Goal: Information Seeking & Learning: Learn about a topic

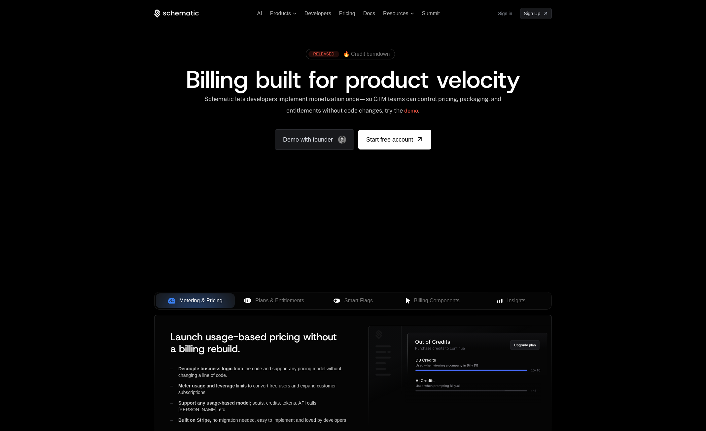
scroll to position [151, 0]
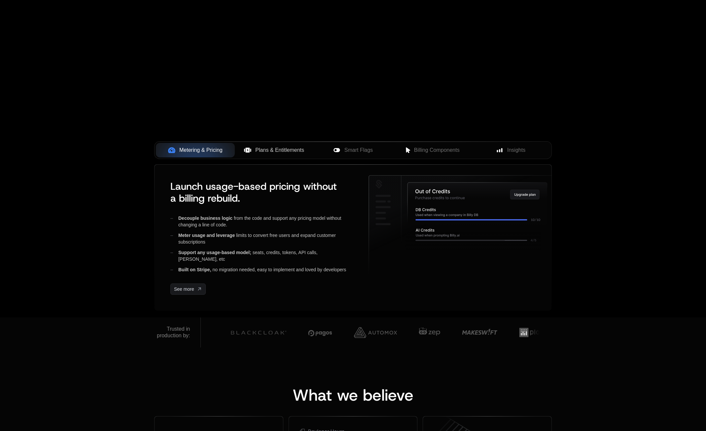
click at [298, 146] on span "Plans & Entitlements" at bounding box center [279, 150] width 49 height 8
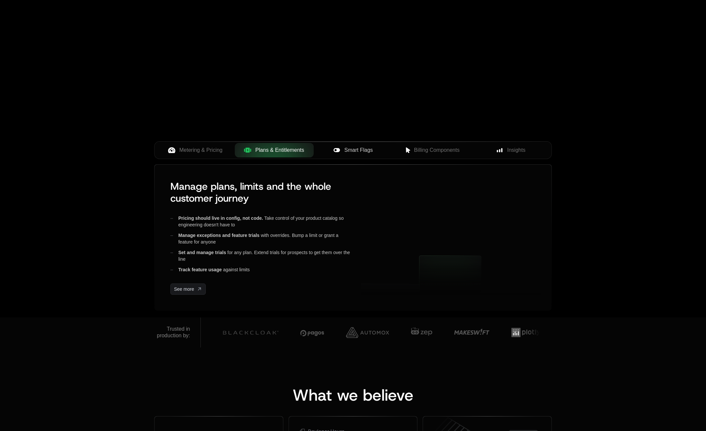
click at [371, 148] on span "Smart Flags" at bounding box center [359, 150] width 28 height 8
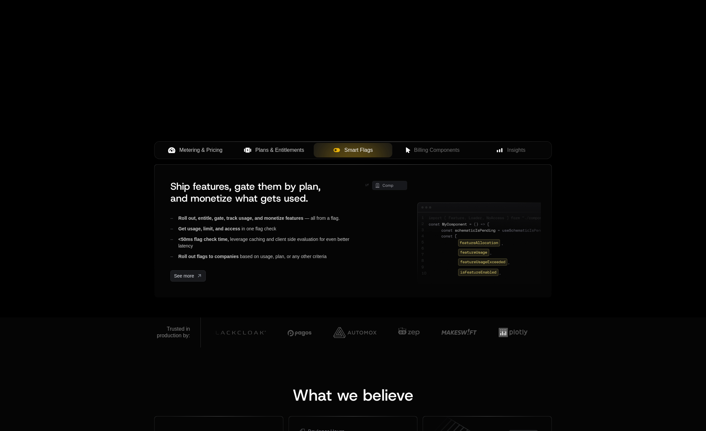
click at [213, 152] on span "Metering & Pricing" at bounding box center [200, 150] width 43 height 8
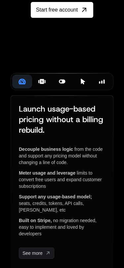
scroll to position [75, 0]
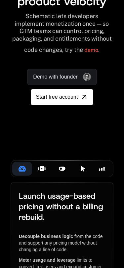
click at [39, 172] on icon at bounding box center [41, 168] width 7 height 7
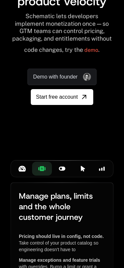
click at [57, 172] on div "Smart Flags" at bounding box center [61, 168] width 9 height 7
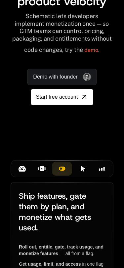
scroll to position [151, 0]
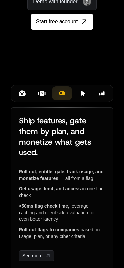
click at [77, 100] on button "Billing Components" at bounding box center [82, 94] width 20 height 14
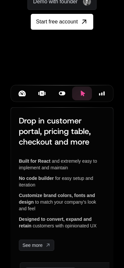
click at [98, 97] on div "Insights" at bounding box center [101, 93] width 9 height 7
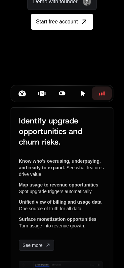
click at [29, 100] on button "Metering & Pricing" at bounding box center [22, 94] width 20 height 14
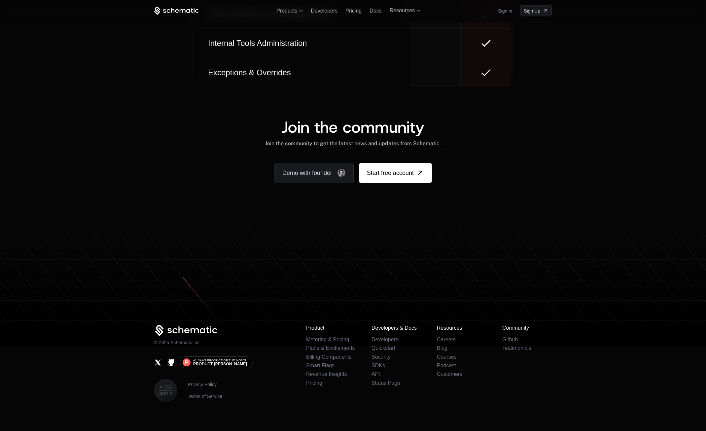
scroll to position [3835, 0]
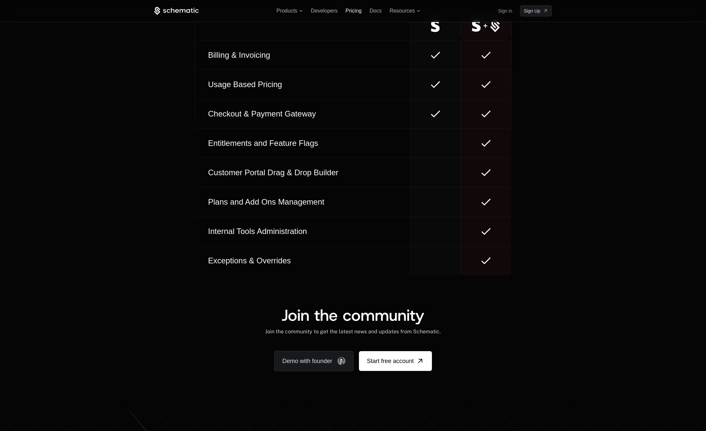
click at [355, 8] on span "Pricing" at bounding box center [354, 11] width 16 height 6
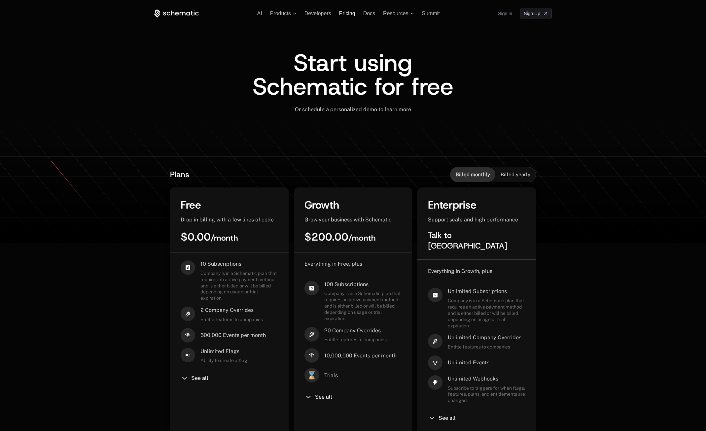
click at [354, 12] on span "Pricing" at bounding box center [347, 14] width 16 height 6
click at [368, 16] on span "Docs" at bounding box center [369, 14] width 12 height 6
click at [410, 13] on span "Resources" at bounding box center [398, 14] width 31 height 6
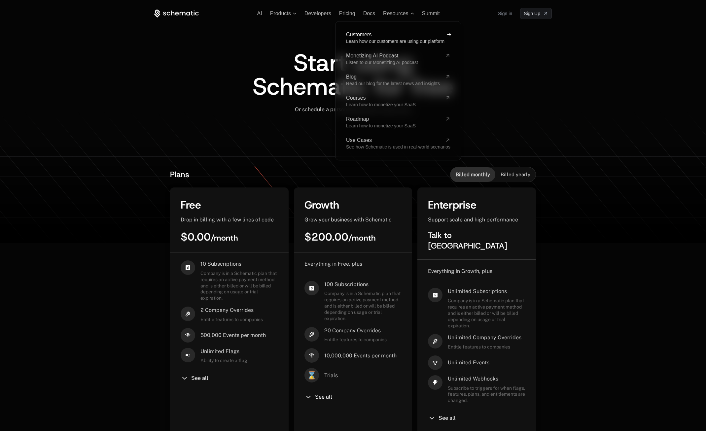
click at [392, 37] on link "Customers Learn how our customers are using our platform" at bounding box center [398, 38] width 104 height 12
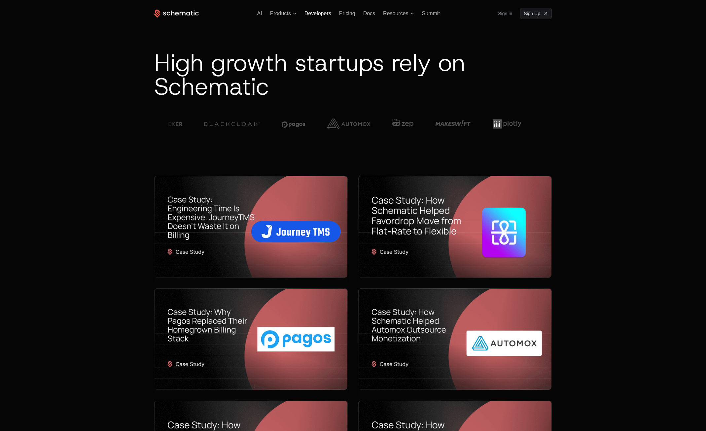
click at [328, 15] on span "Developers" at bounding box center [318, 14] width 27 height 6
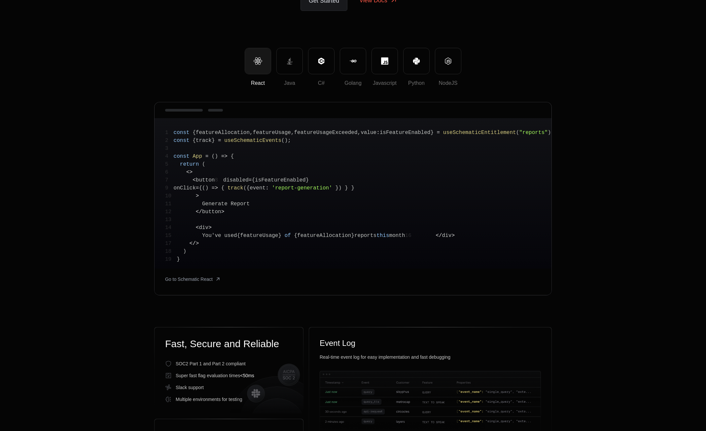
scroll to position [113, 0]
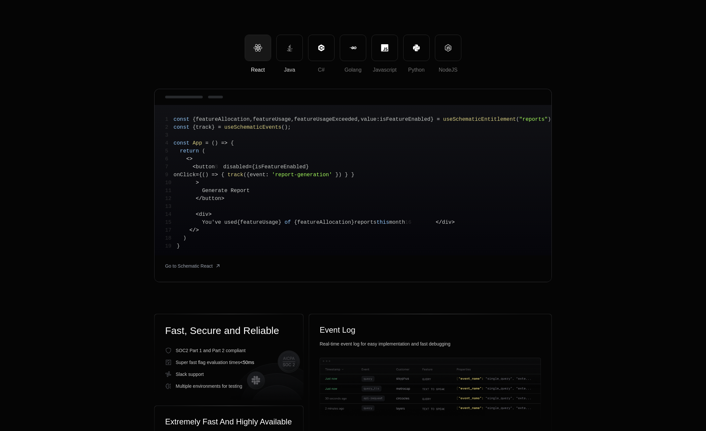
click at [290, 45] on icon at bounding box center [289, 47] width 7 height 7
click at [268, 47] on button "React" at bounding box center [258, 48] width 26 height 26
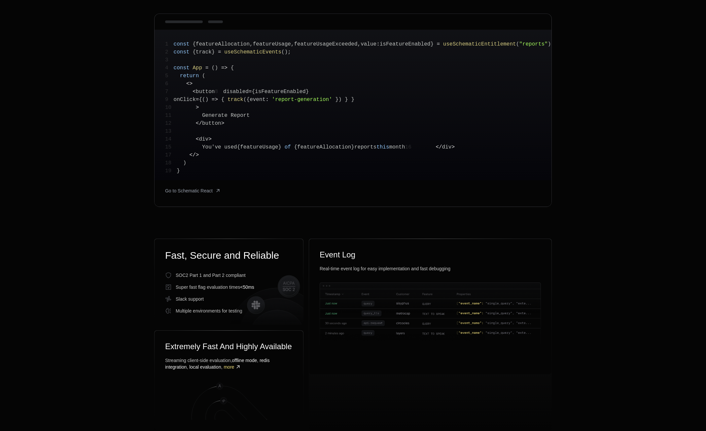
scroll to position [0, 0]
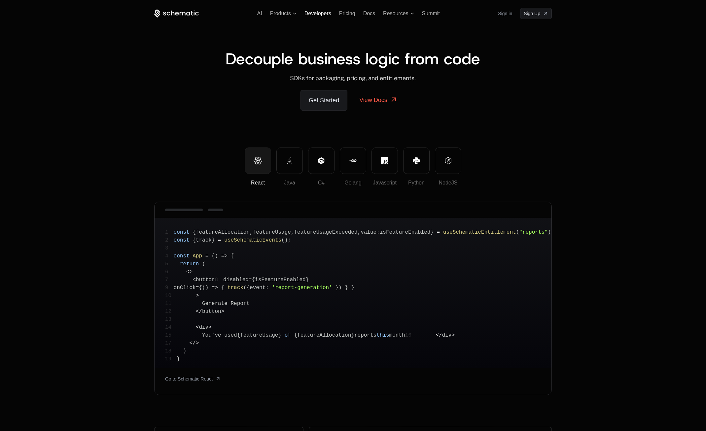
click at [319, 13] on span "Developers" at bounding box center [318, 14] width 27 height 6
click at [293, 12] on span "Products" at bounding box center [283, 14] width 26 height 6
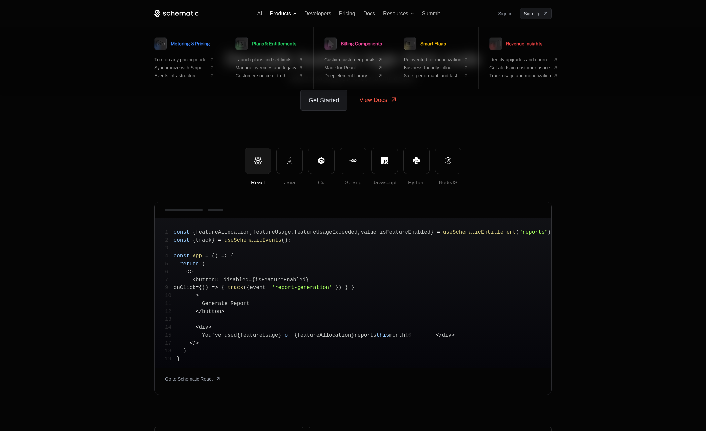
click at [289, 14] on span "Products" at bounding box center [280, 14] width 21 height 6
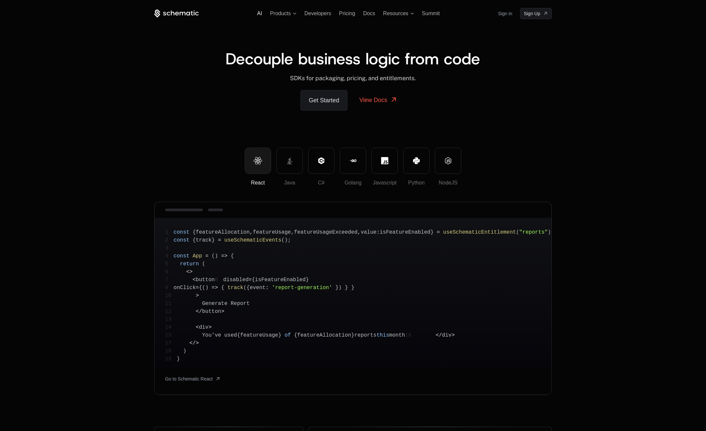
click at [262, 13] on span "AI" at bounding box center [259, 14] width 5 height 6
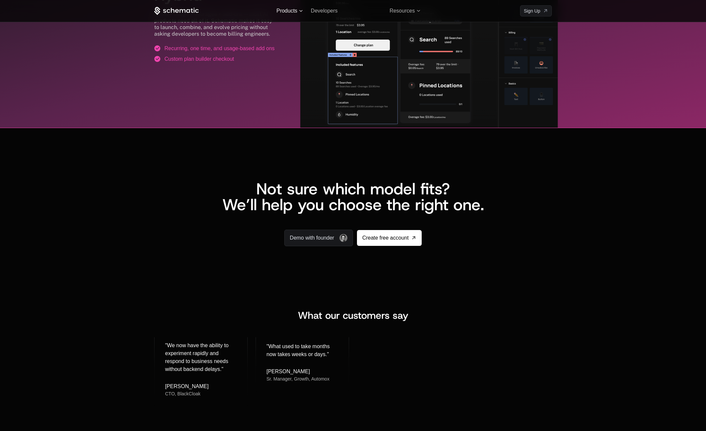
scroll to position [1091, 0]
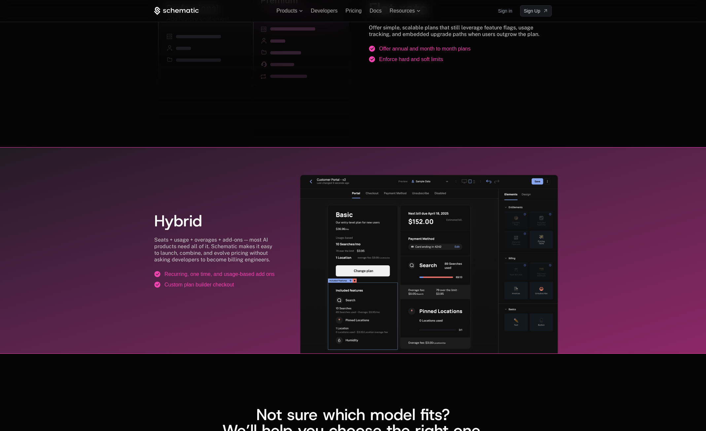
scroll to position [1091, 0]
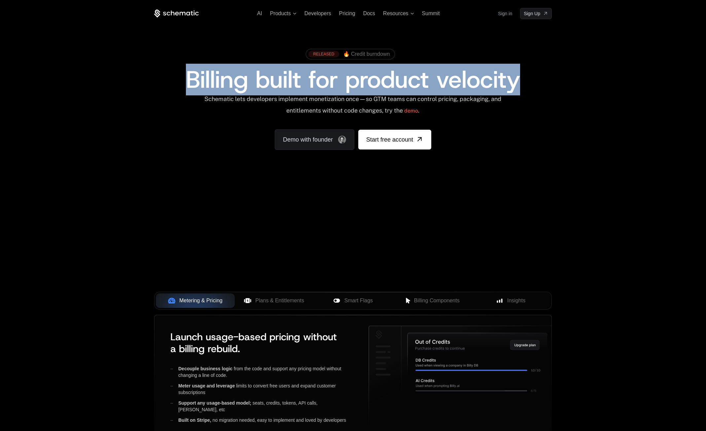
drag, startPoint x: 163, startPoint y: 64, endPoint x: 575, endPoint y: 82, distance: 411.7
click at [574, 82] on div "AI Products Developers Pricing Docs Resources Summit Sign in Sign Up RELEASED 🔥…" at bounding box center [353, 99] width 706 height 198
click at [575, 82] on div "AI Products Developers Pricing Docs Resources Summit Sign in Sign Up RELEASED 🔥…" at bounding box center [353, 99] width 706 height 198
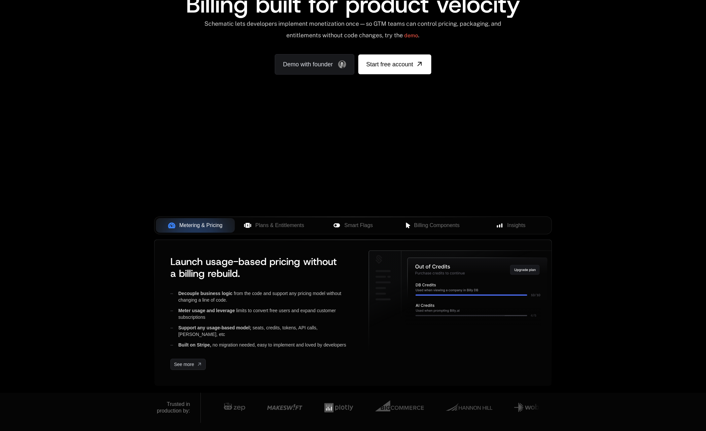
scroll to position [151, 0]
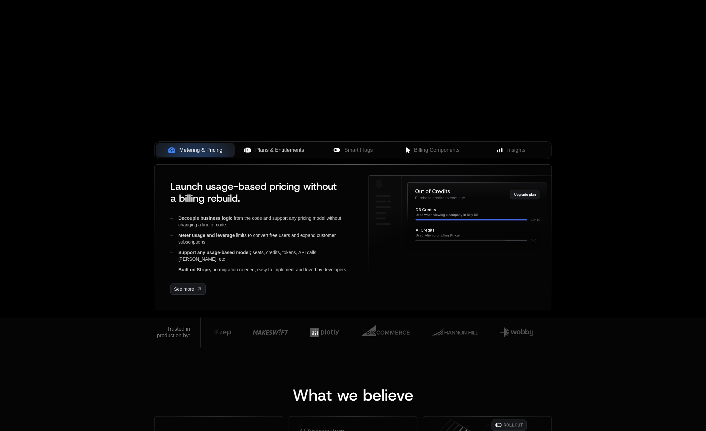
click at [309, 148] on button "Plans & Entitlements" at bounding box center [274, 150] width 79 height 15
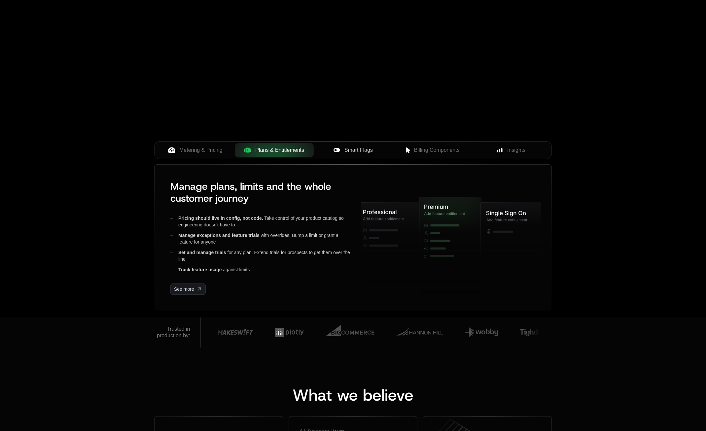
click at [367, 151] on span "Smart Flags" at bounding box center [359, 150] width 28 height 8
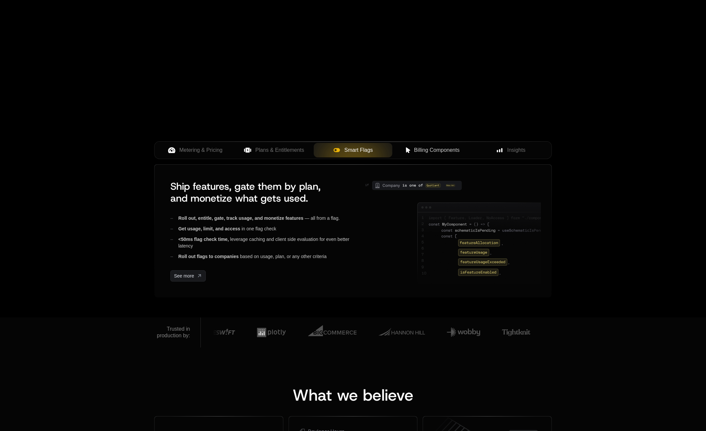
click at [429, 151] on span "Billing Components" at bounding box center [437, 150] width 46 height 8
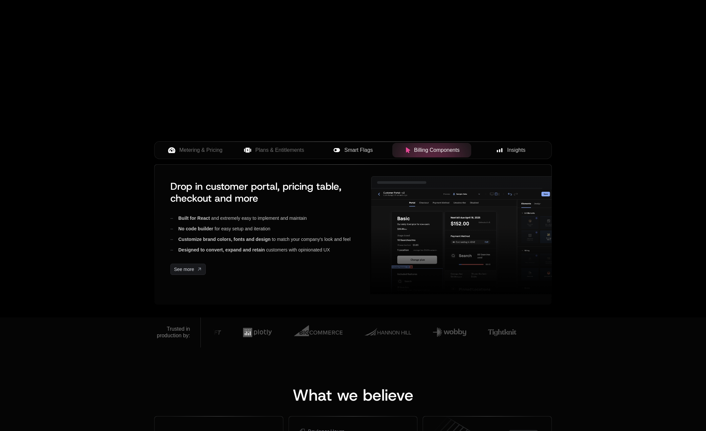
click at [510, 155] on button "Insights" at bounding box center [510, 150] width 79 height 15
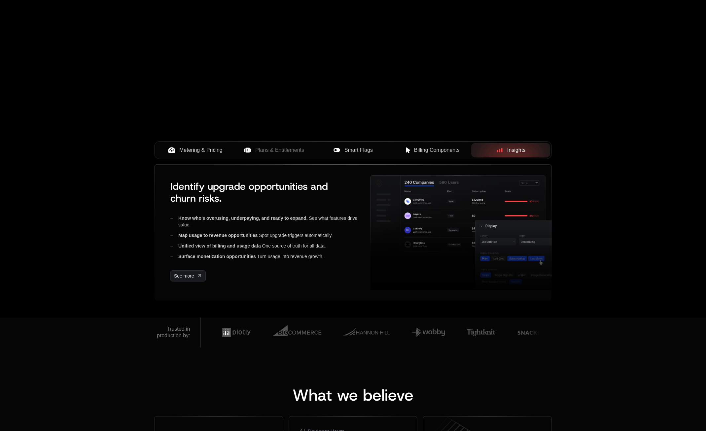
click at [184, 151] on span "Metering & Pricing" at bounding box center [200, 150] width 43 height 8
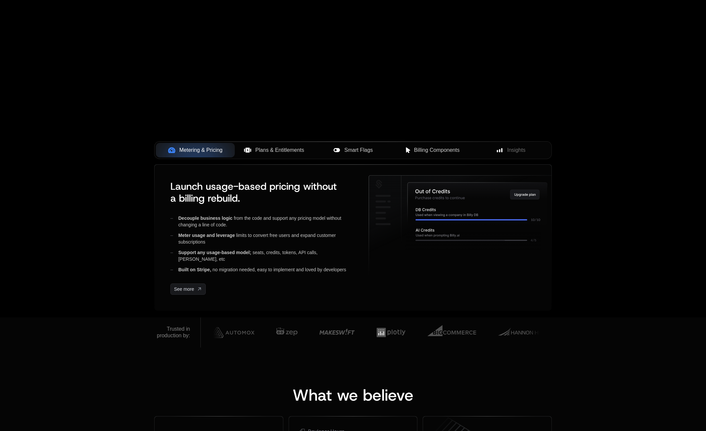
click at [284, 148] on span "Plans & Entitlements" at bounding box center [279, 150] width 49 height 8
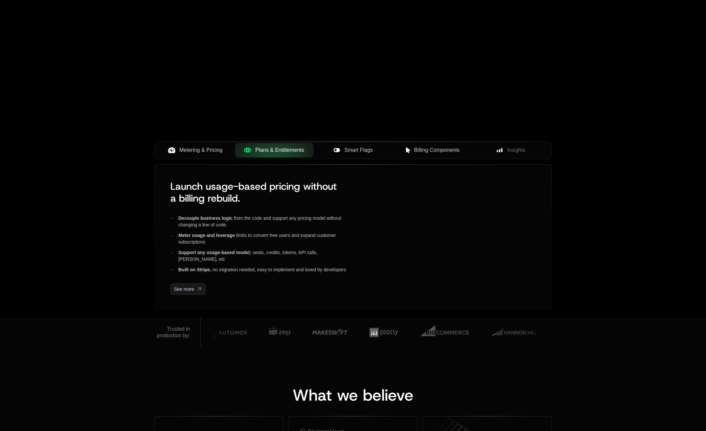
click at [357, 153] on span "Smart Flags" at bounding box center [359, 150] width 28 height 8
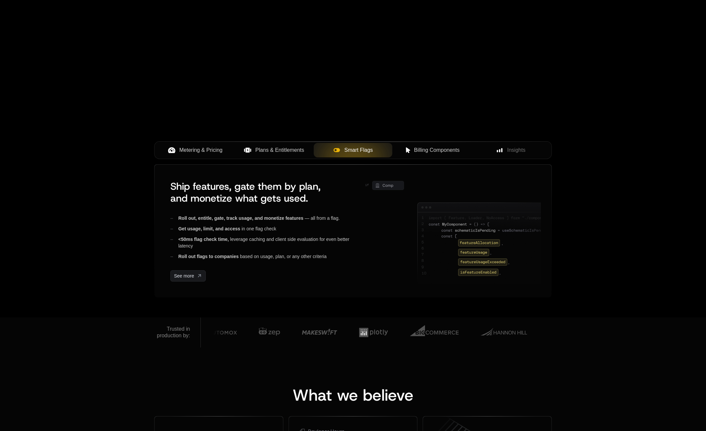
click at [428, 157] on button "Billing Components" at bounding box center [431, 150] width 79 height 15
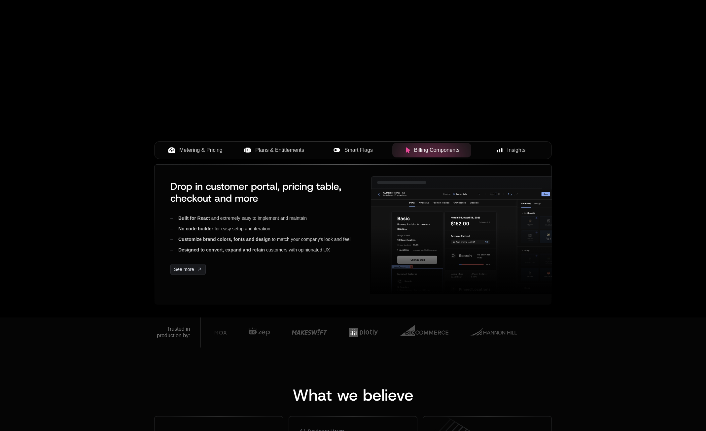
click at [493, 155] on button "Insights" at bounding box center [510, 150] width 79 height 15
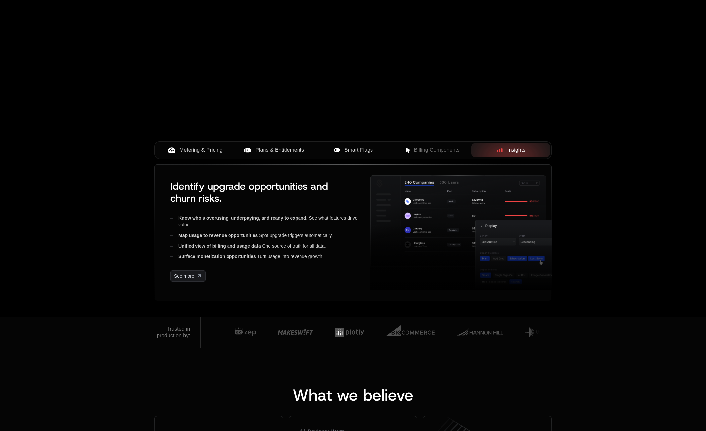
click at [269, 153] on span "Plans & Entitlements" at bounding box center [279, 150] width 49 height 8
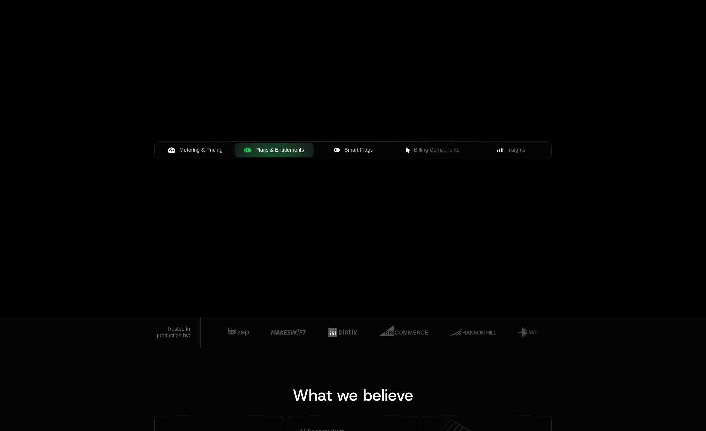
click at [195, 155] on button "Metering & Pricing" at bounding box center [195, 150] width 79 height 15
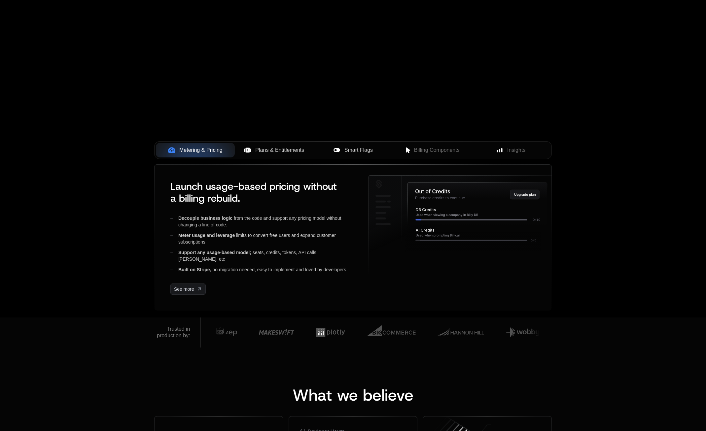
scroll to position [0, 0]
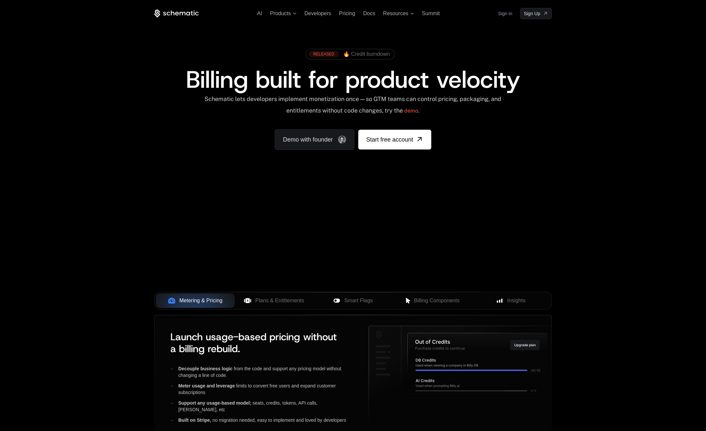
scroll to position [151, 0]
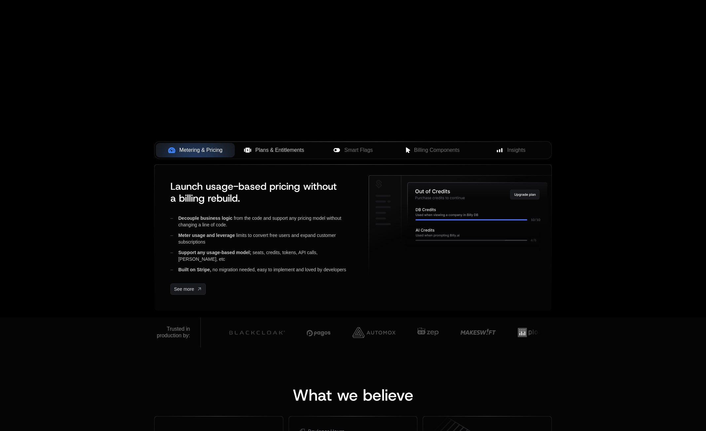
click at [268, 154] on button "Plans & Entitlements" at bounding box center [274, 150] width 79 height 15
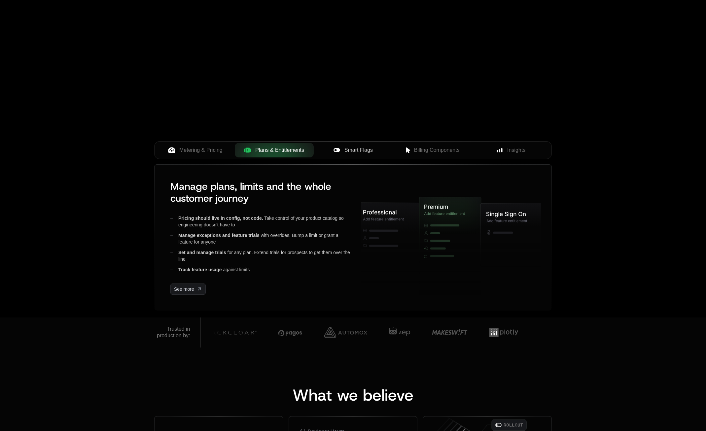
click at [365, 154] on button "Smart Flags" at bounding box center [353, 150] width 79 height 15
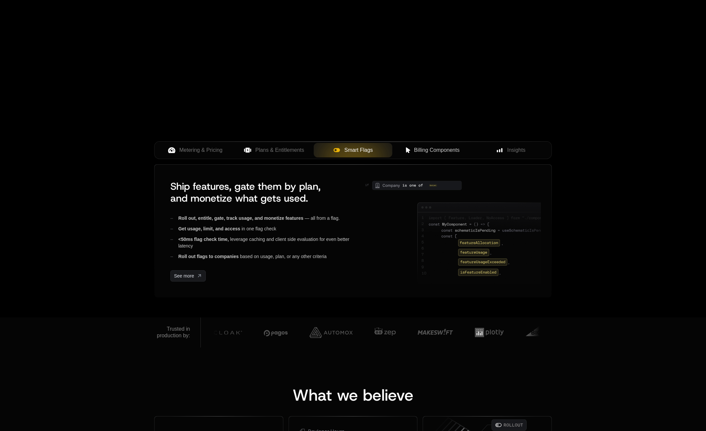
click at [426, 151] on span "Billing Components" at bounding box center [437, 150] width 46 height 8
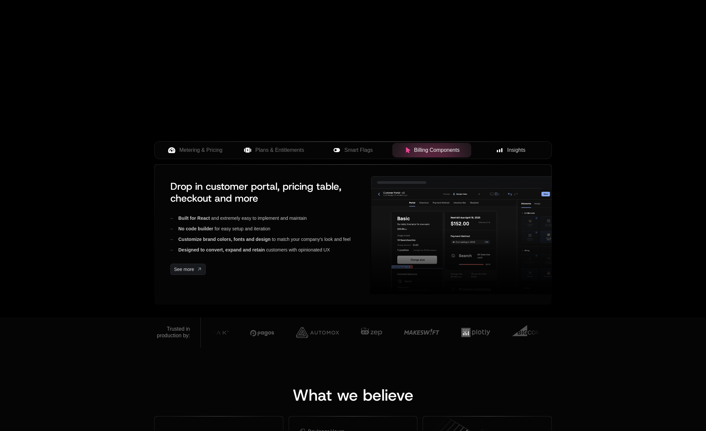
click at [519, 151] on span "Insights" at bounding box center [516, 150] width 18 height 8
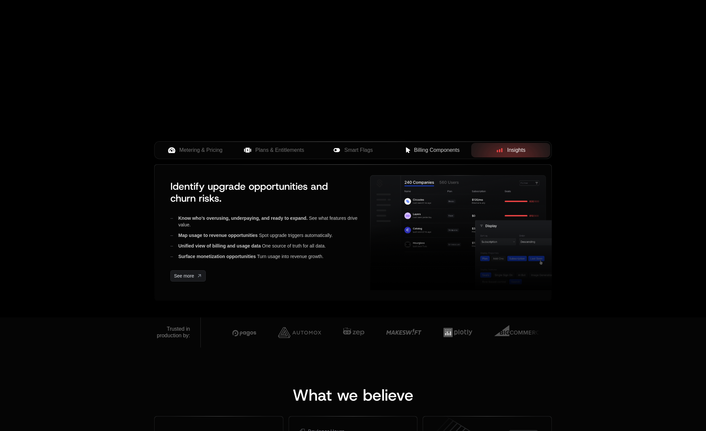
click at [207, 141] on div "Your browser does not support the video tag." at bounding box center [352, 44] width 429 height 278
click at [207, 141] on div "AI Products Developers Pricing Docs Resources Summit Sign in Sign Up RELEASED 🔥…" at bounding box center [353, 83] width 706 height 468
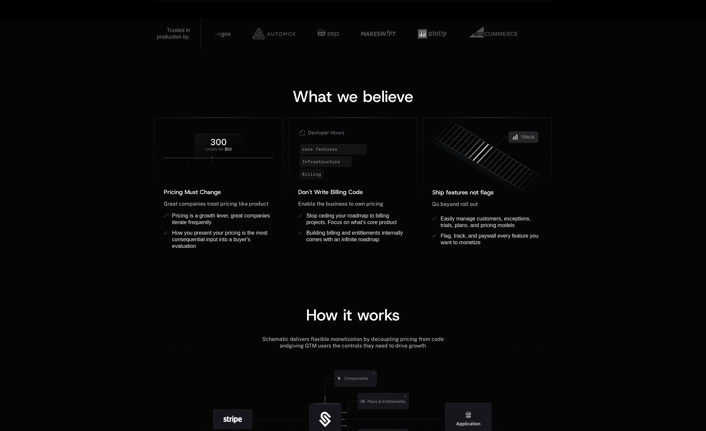
scroll to position [452, 0]
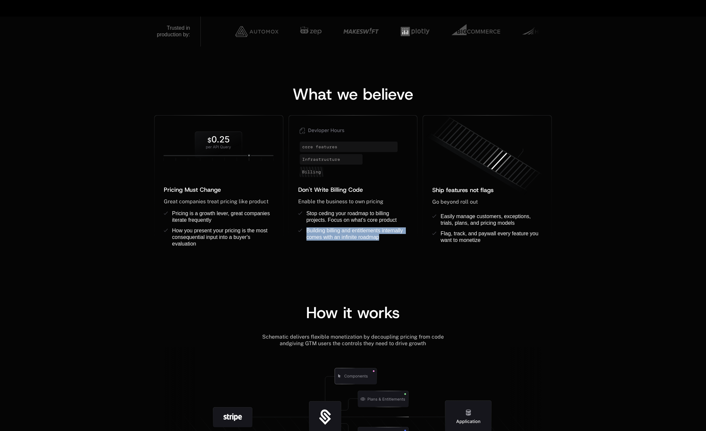
drag, startPoint x: 171, startPoint y: 105, endPoint x: 643, endPoint y: 172, distance: 476.1
click at [567, 155] on div "What we believe Pricing Must Change ﻿ ﻿ Great companies treat pricing like prod…" at bounding box center [353, 163] width 706 height 232
click at [643, 172] on div "What we believe Pricing Must Change ﻿ ﻿ Great companies treat pricing like prod…" at bounding box center [353, 163] width 706 height 232
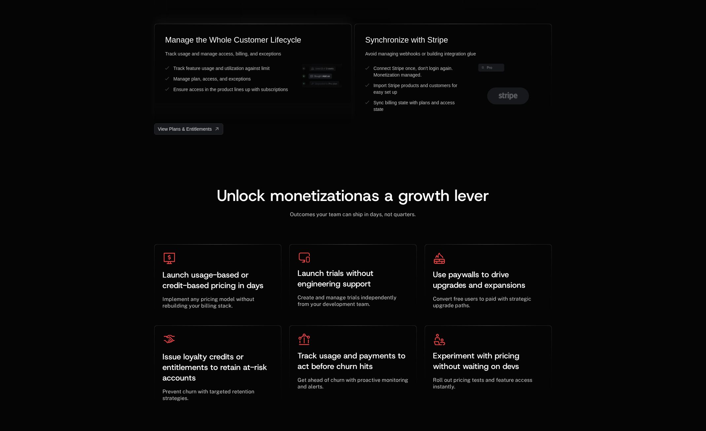
scroll to position [1883, 0]
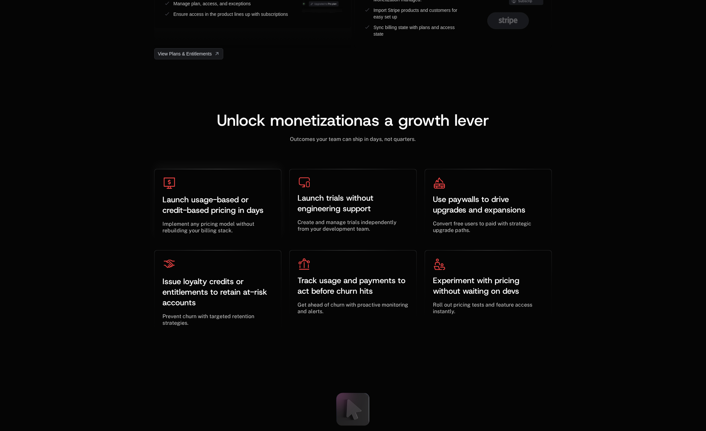
click at [202, 191] on div "Launch usage-based or credit-based pricing in days ﻿ ﻿" at bounding box center [218, 205] width 111 height 32
click at [204, 201] on span "Launch usage-based or credit-based pricing in days" at bounding box center [213, 205] width 101 height 21
click at [294, 204] on div "Launch trials without engineering support ﻿ ﻿ Create and manage trials independ…" at bounding box center [353, 204] width 127 height 71
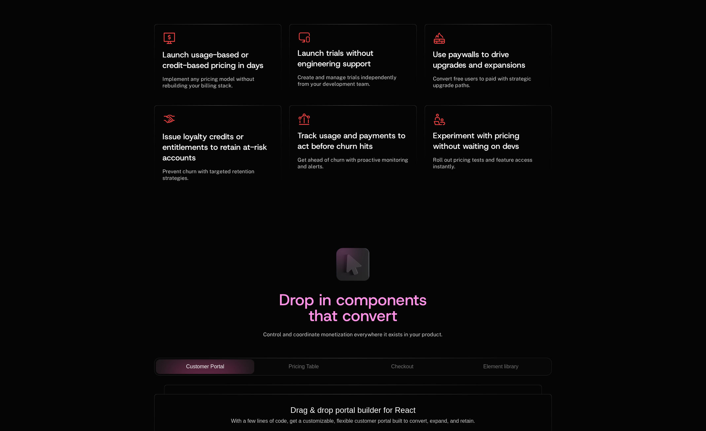
scroll to position [2109, 0]
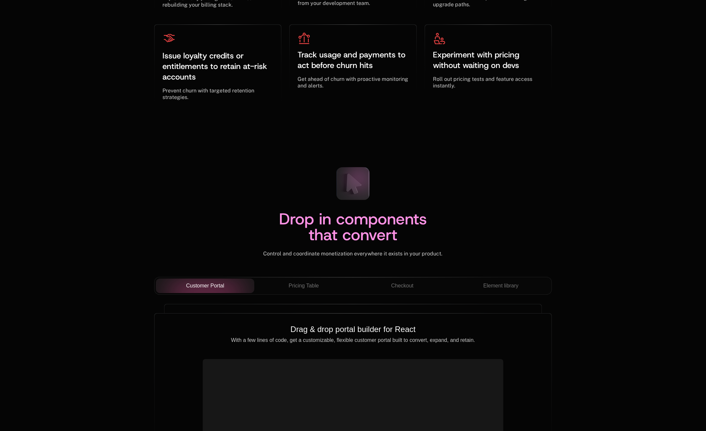
click at [356, 187] on icon at bounding box center [353, 184] width 44 height 44
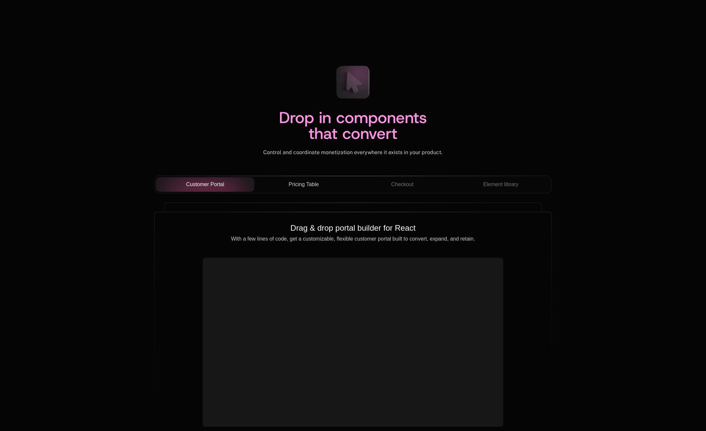
scroll to position [2222, 0]
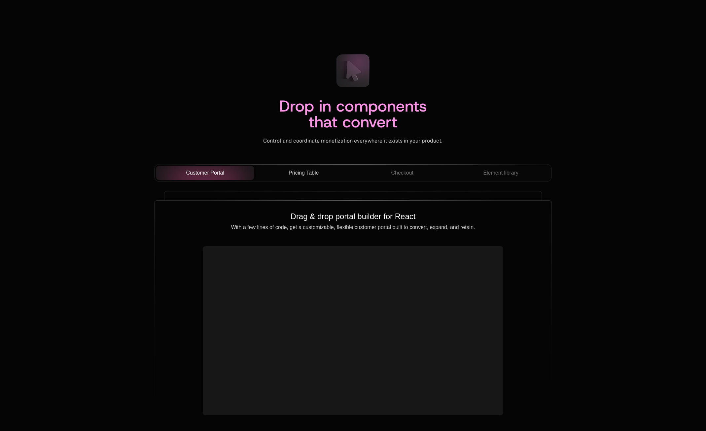
click at [321, 169] on div "Pricing Table" at bounding box center [304, 173] width 88 height 8
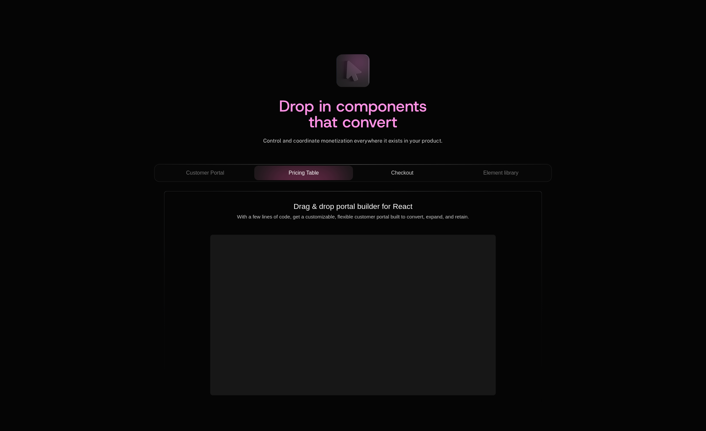
click at [417, 167] on button "Checkout" at bounding box center [402, 173] width 99 height 15
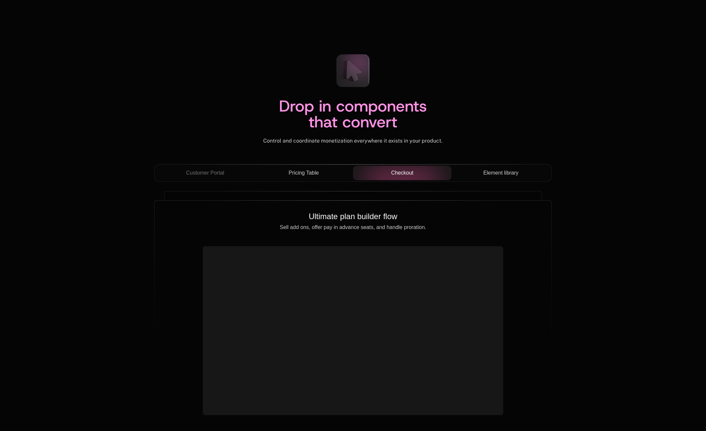
click at [511, 169] on button "Element library" at bounding box center [501, 173] width 99 height 15
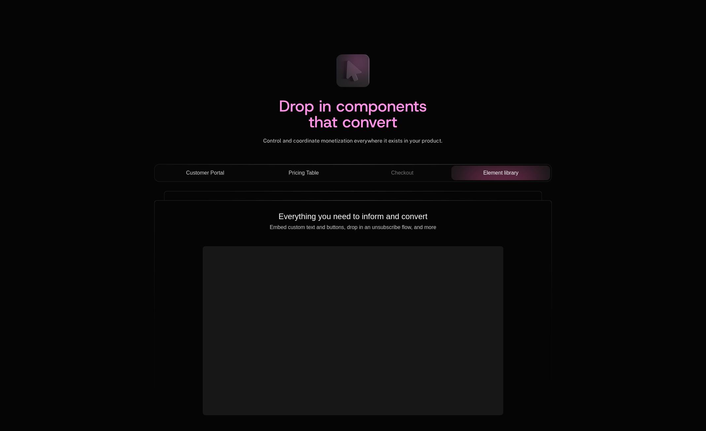
click at [180, 168] on button "Customer Portal" at bounding box center [205, 173] width 99 height 15
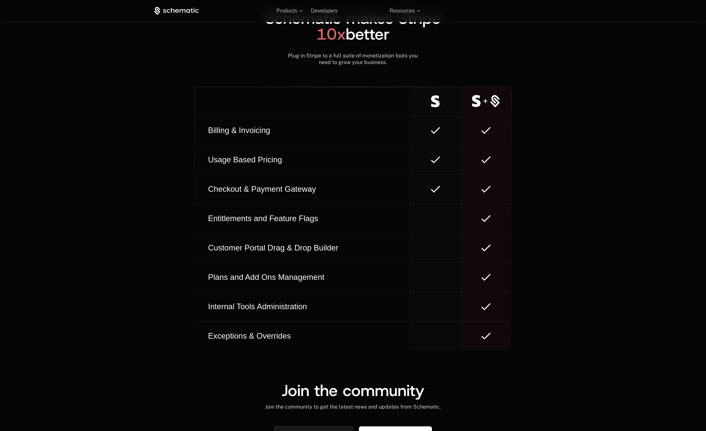
scroll to position [3558, 0]
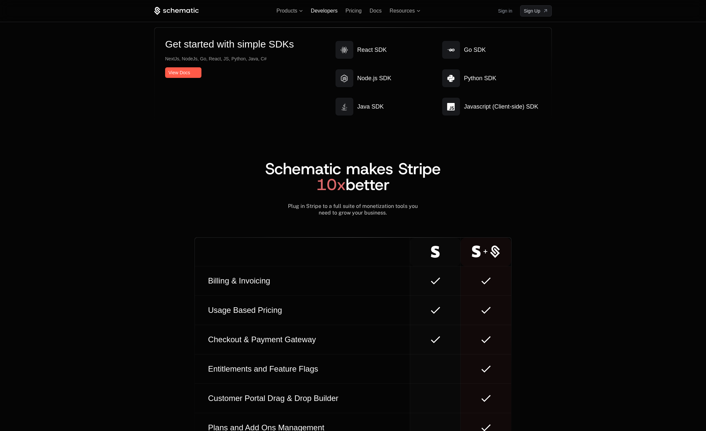
click at [331, 14] on span "Developers" at bounding box center [324, 11] width 27 height 6
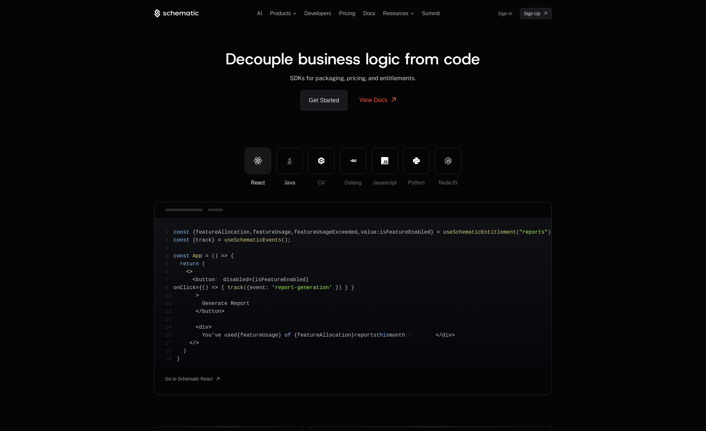
click at [293, 161] on button "Java" at bounding box center [290, 161] width 26 height 26
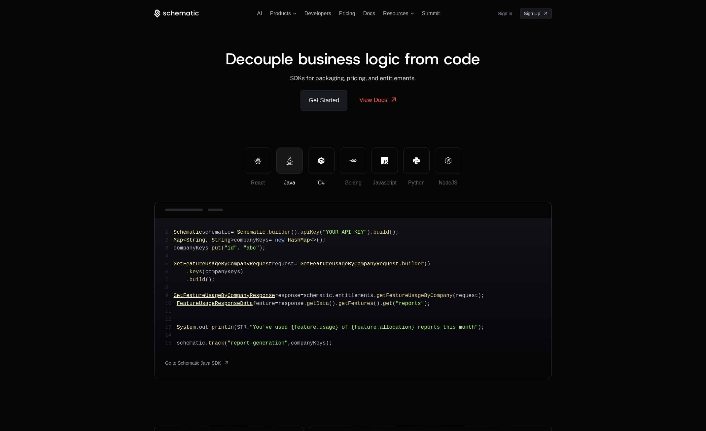
click at [314, 161] on button "C#" at bounding box center [321, 161] width 26 height 26
click at [347, 158] on button "Golang" at bounding box center [353, 161] width 26 height 26
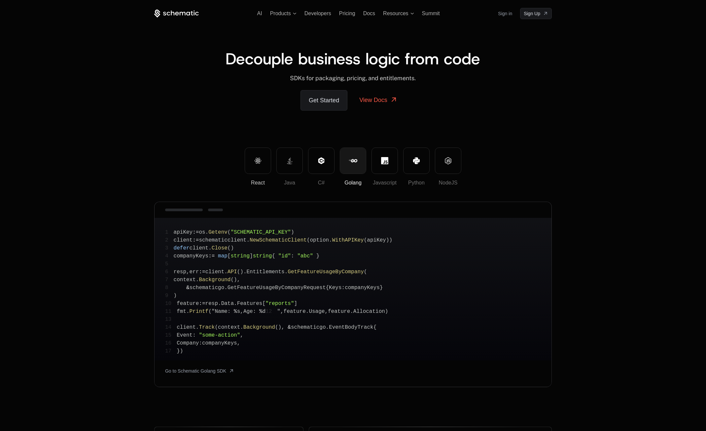
click at [270, 163] on button "React" at bounding box center [258, 161] width 26 height 26
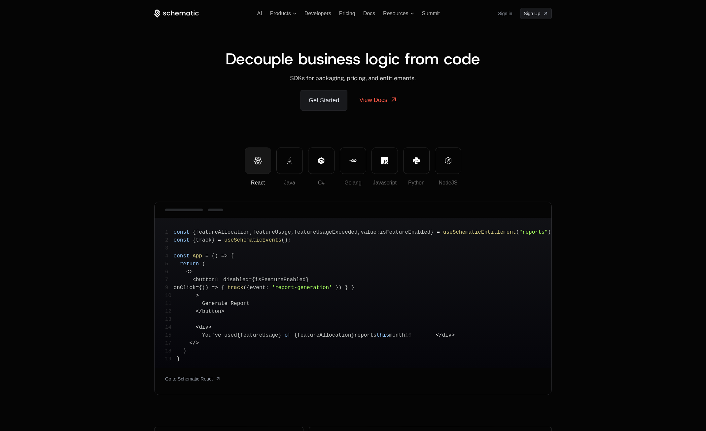
click at [363, 12] on ul "AI Products Developers Pricing Docs Resources Summit" at bounding box center [348, 14] width 183 height 6
click at [344, 12] on span "Pricing" at bounding box center [347, 14] width 16 height 6
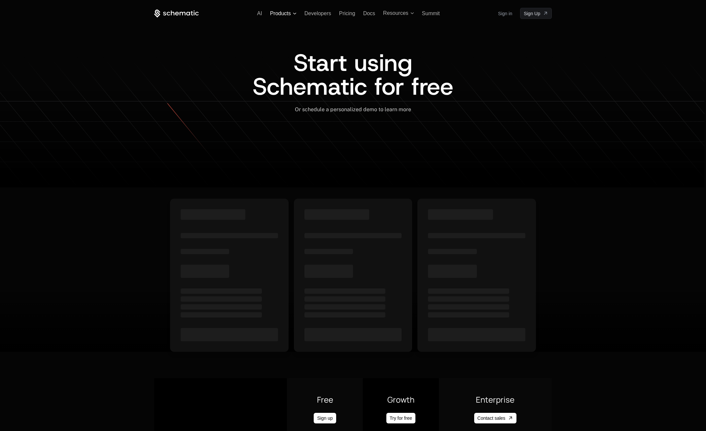
click at [294, 14] on span "Products" at bounding box center [283, 14] width 26 height 6
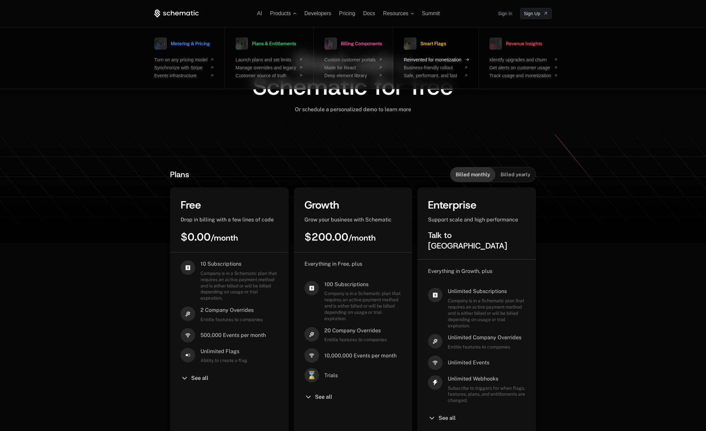
click at [444, 61] on span "Reinvented for monetization" at bounding box center [432, 59] width 57 height 5
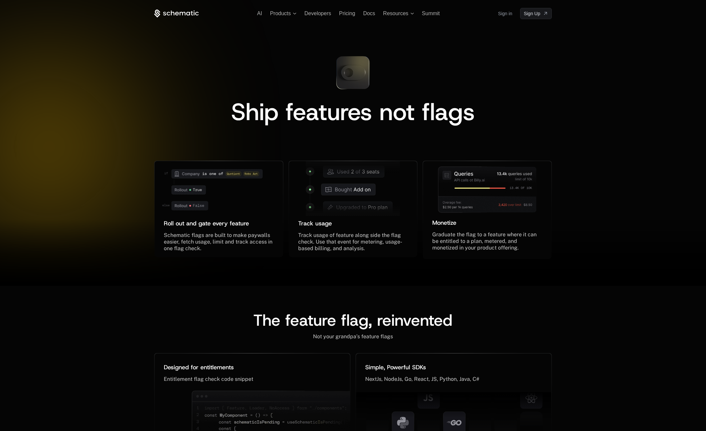
click at [181, 10] on icon at bounding box center [176, 14] width 45 height 8
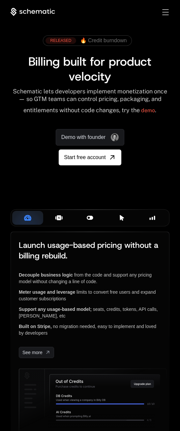
click at [165, 15] on div "Sign in Sign Up" at bounding box center [160, 12] width 19 height 7
click at [166, 14] on div "Toggle menu" at bounding box center [166, 12] width 6 height 6
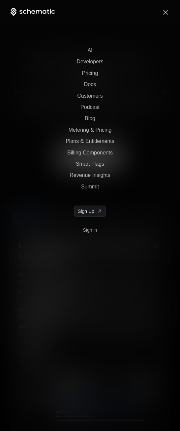
click at [166, 14] on div "Toggle menu" at bounding box center [166, 12] width 6 height 6
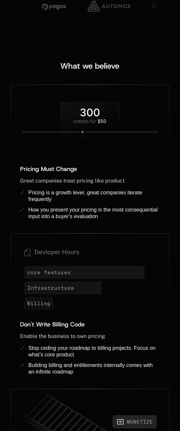
scroll to position [490, 0]
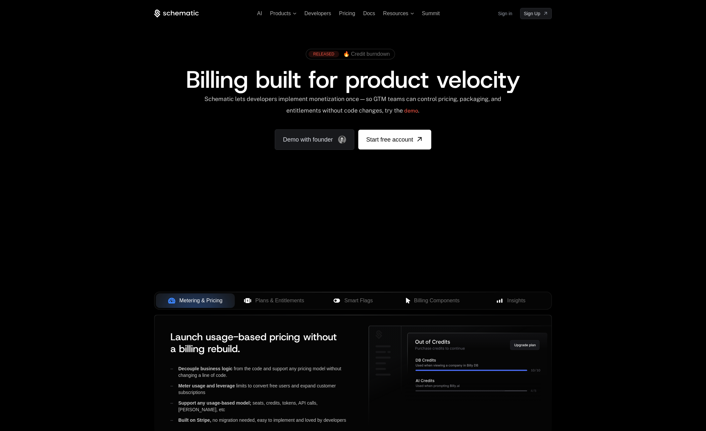
click at [180, 72] on div "Billing built for product velocity" at bounding box center [353, 80] width 398 height 24
click at [180, 16] on span "Products" at bounding box center [283, 14] width 26 height 6
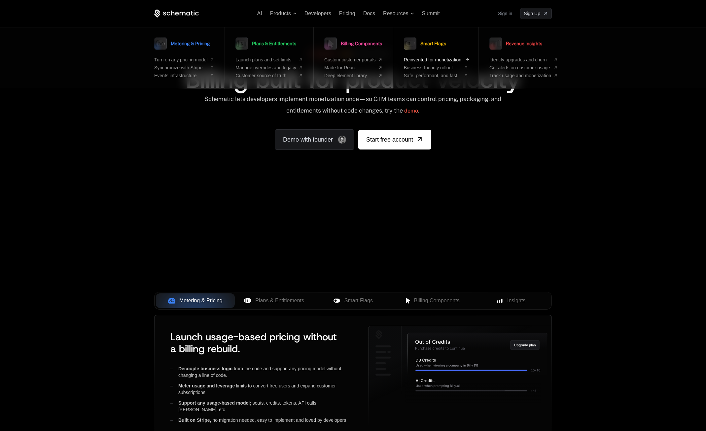
click at [180, 57] on span "Reinvented for monetization" at bounding box center [432, 59] width 57 height 5
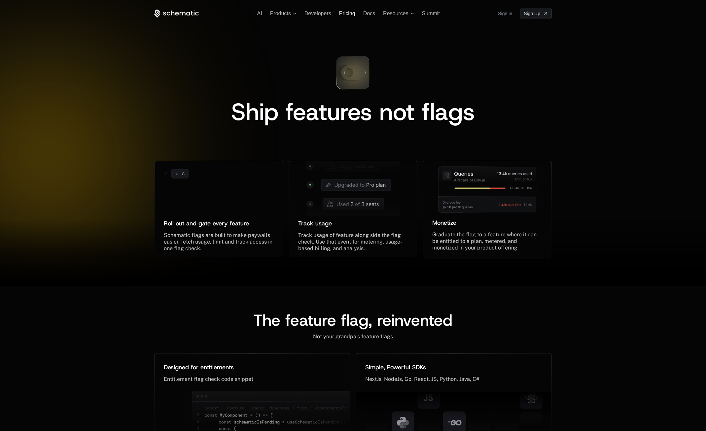
click at [180, 13] on span "Pricing" at bounding box center [347, 14] width 16 height 6
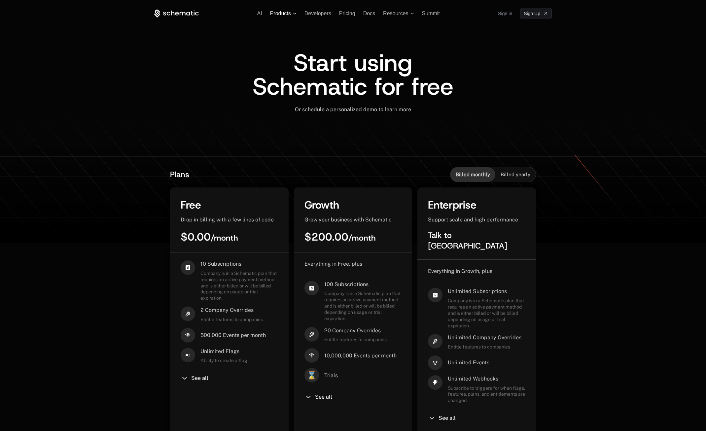
click at [180, 14] on span "Products" at bounding box center [280, 14] width 21 height 6
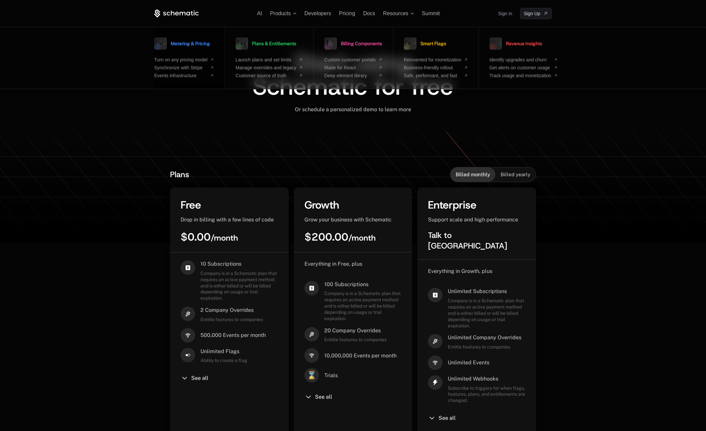
click at [180, 42] on span "Metering & Pricing" at bounding box center [190, 43] width 39 height 5
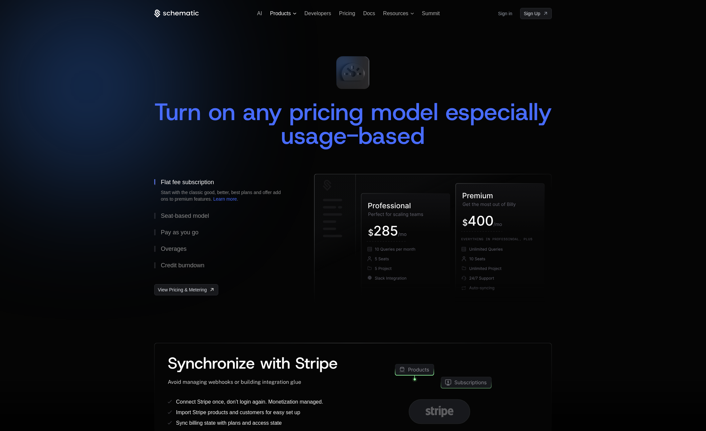
click at [292, 15] on span "Products" at bounding box center [283, 14] width 26 height 6
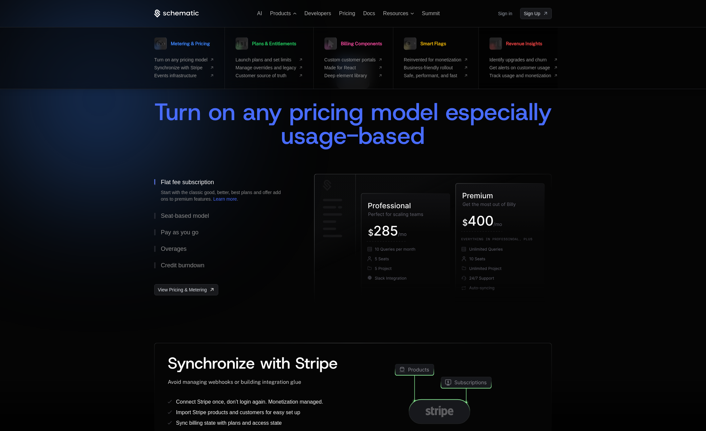
click at [529, 42] on span "Revenue Insights" at bounding box center [524, 43] width 36 height 5
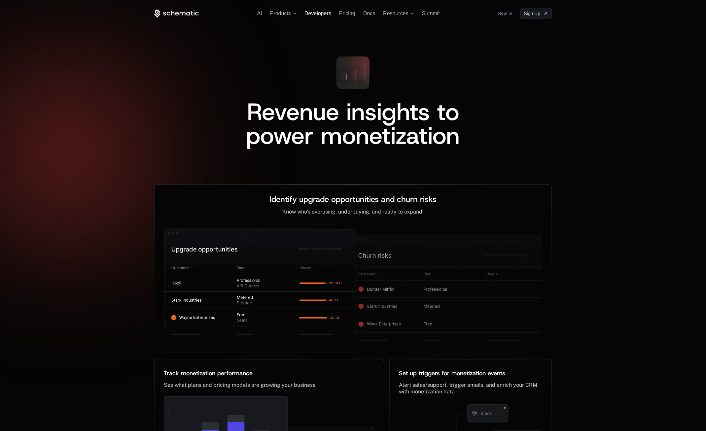
click at [317, 14] on span "Developers" at bounding box center [318, 14] width 27 height 6
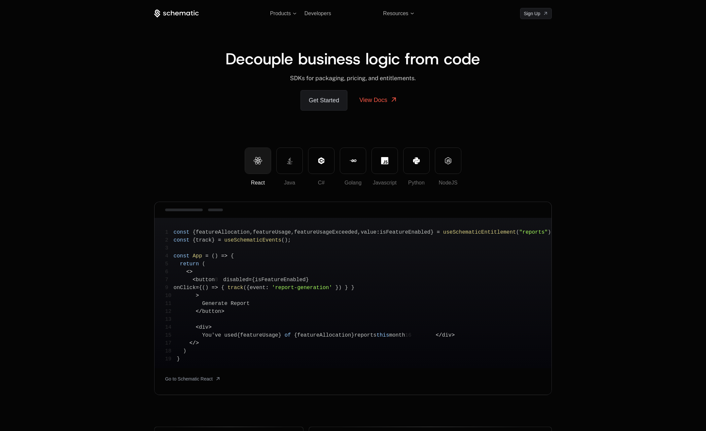
click at [259, 15] on span "AI" at bounding box center [259, 14] width 5 height 6
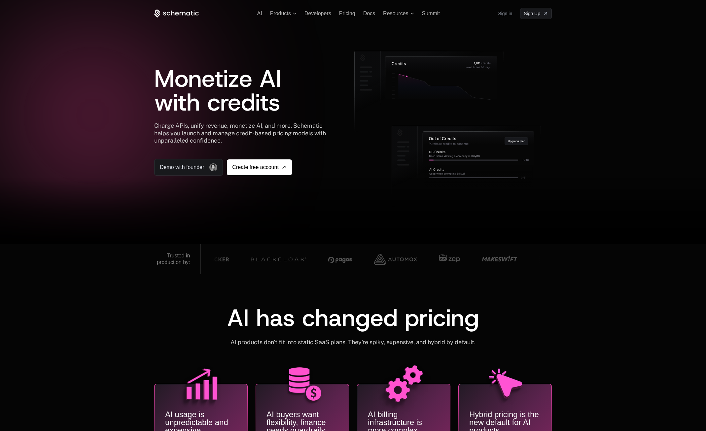
click at [185, 15] on icon at bounding box center [183, 14] width 6 height 4
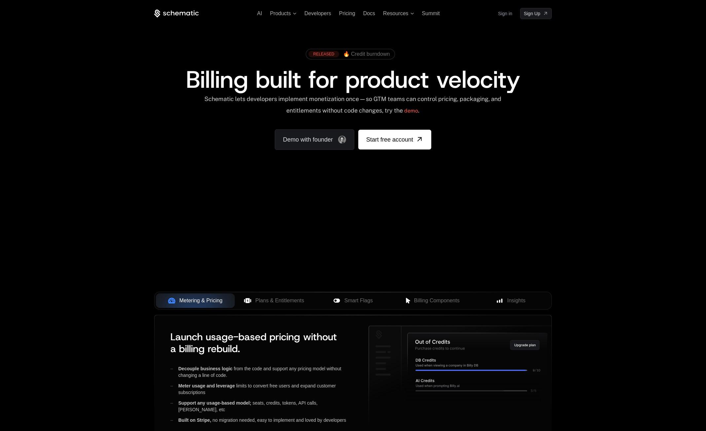
scroll to position [151, 0]
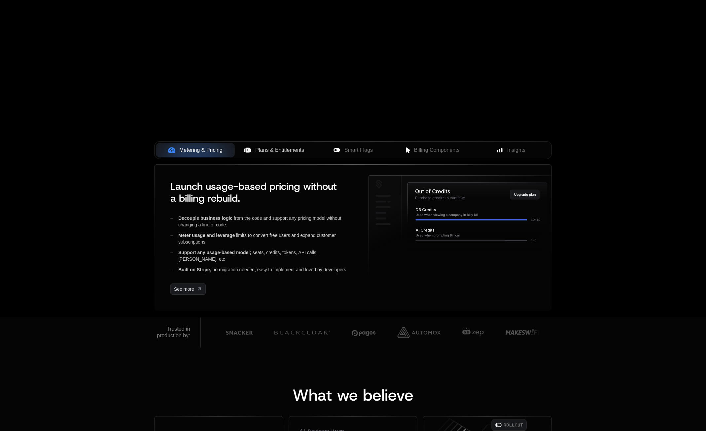
click at [293, 147] on span "Plans & Entitlements" at bounding box center [279, 150] width 49 height 8
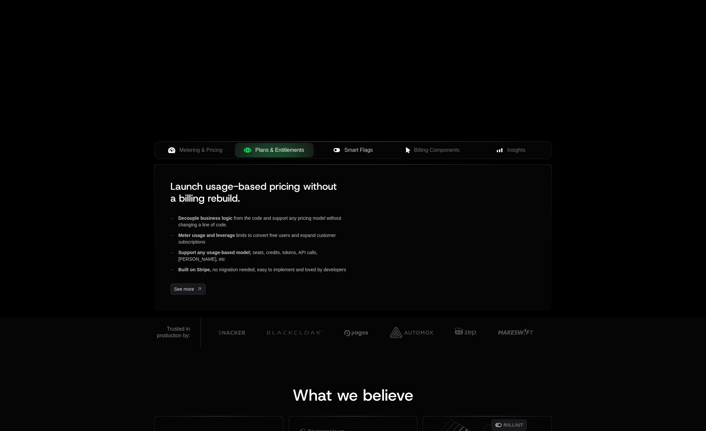
click at [337, 144] on button "Smart Flags" at bounding box center [353, 150] width 79 height 15
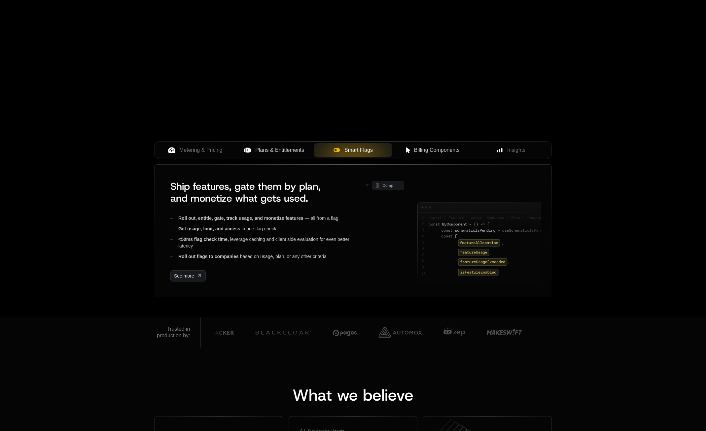
click at [401, 147] on div "Billing Components" at bounding box center [432, 150] width 68 height 8
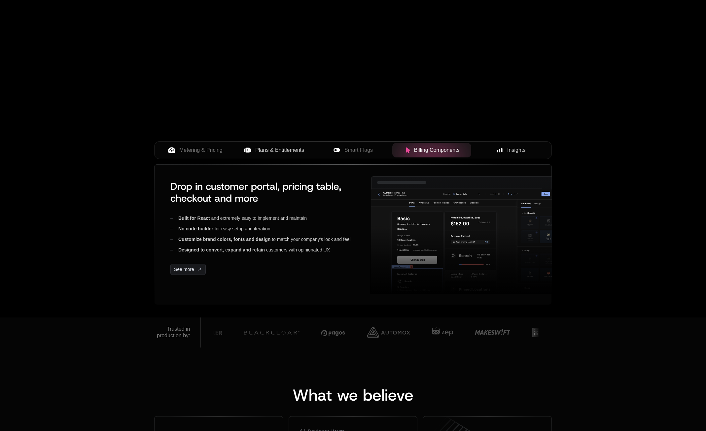
click at [501, 148] on icon at bounding box center [500, 150] width 6 height 6
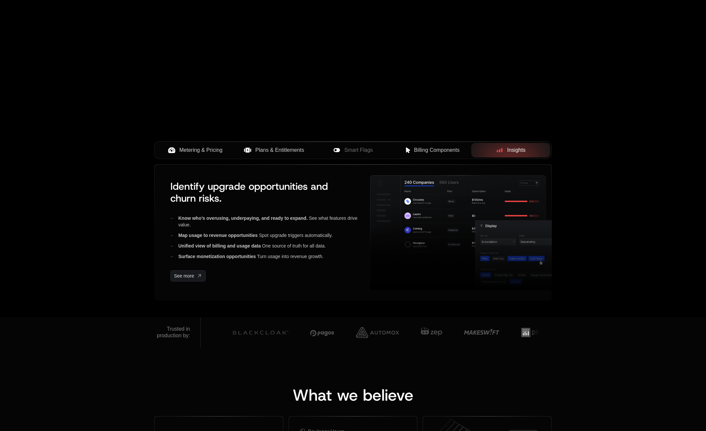
click at [191, 153] on span "Metering & Pricing" at bounding box center [200, 150] width 43 height 8
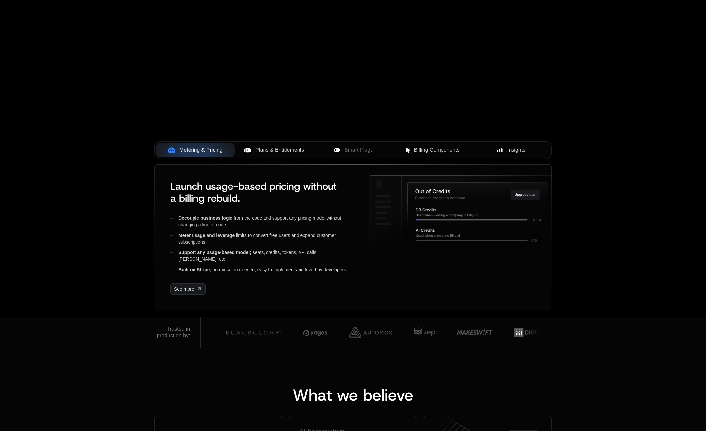
click at [286, 154] on span "Plans & Entitlements" at bounding box center [279, 150] width 49 height 8
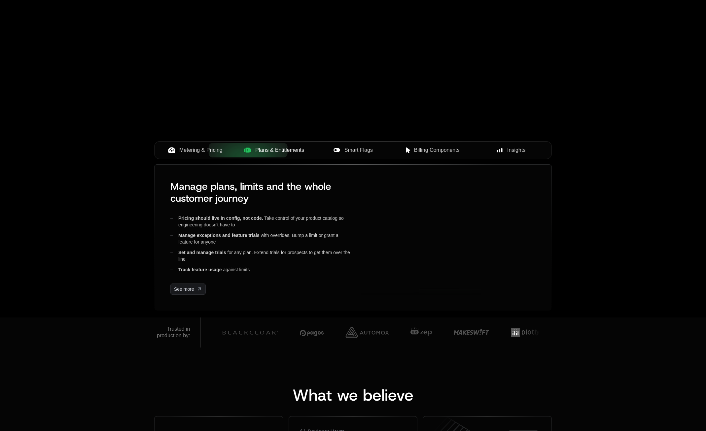
click at [376, 156] on button "Smart Flags" at bounding box center [353, 150] width 79 height 15
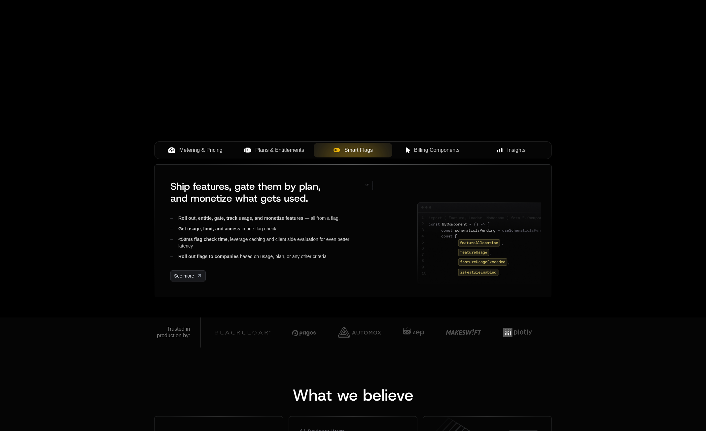
click at [184, 160] on div "Metering & Pricing Plans & Entitlements Smart Flags Billing Components Insights" at bounding box center [353, 152] width 398 height 23
click at [185, 153] on span "Metering & Pricing" at bounding box center [200, 150] width 43 height 8
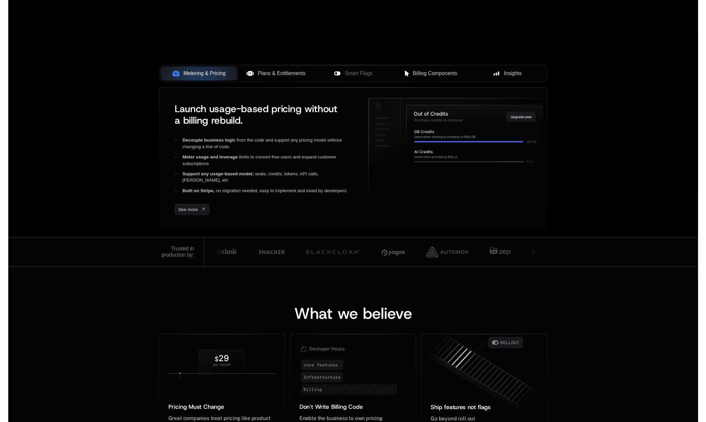
scroll to position [0, 0]
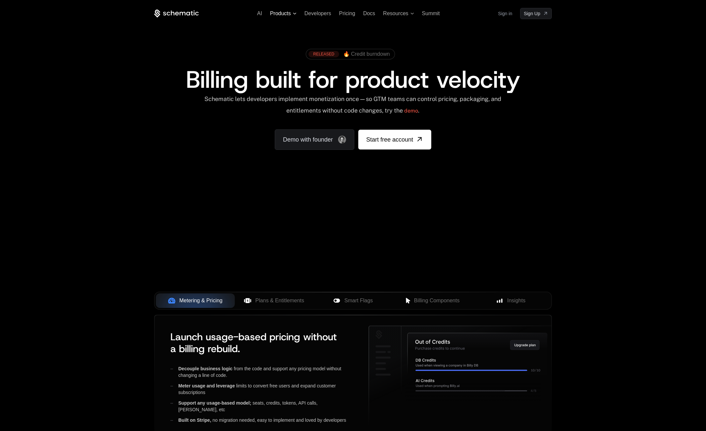
click at [294, 13] on span "Products" at bounding box center [283, 14] width 26 height 6
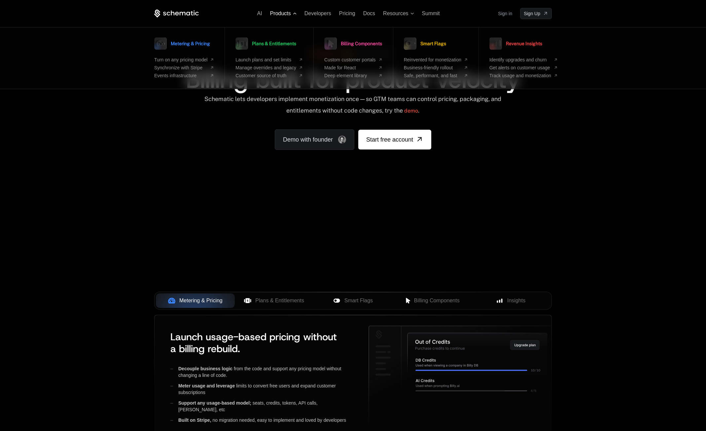
click at [294, 13] on span "Products" at bounding box center [283, 14] width 26 height 6
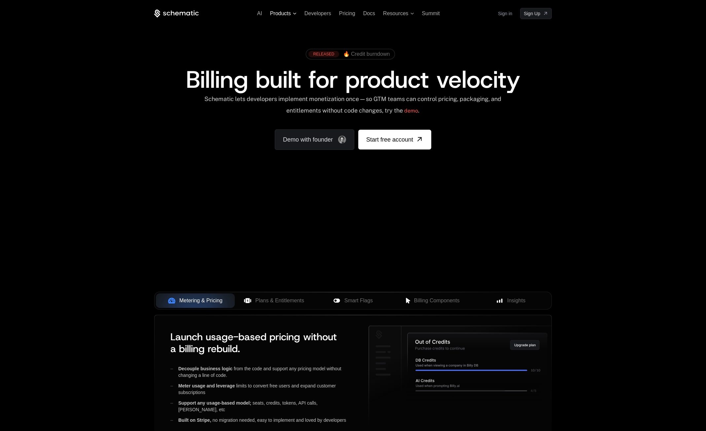
click at [294, 13] on span "Products" at bounding box center [283, 14] width 26 height 6
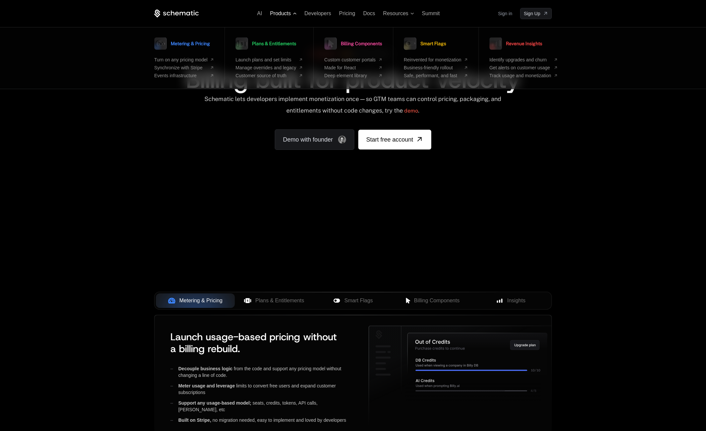
click at [293, 13] on span "Products" at bounding box center [283, 14] width 26 height 6
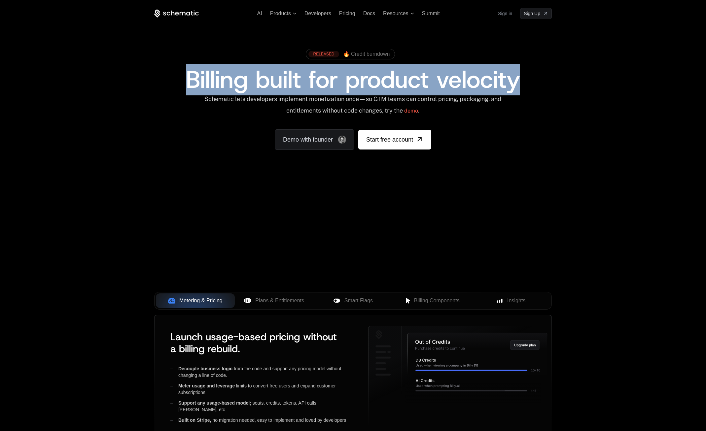
drag, startPoint x: 194, startPoint y: 69, endPoint x: 584, endPoint y: 82, distance: 390.7
click at [584, 82] on div "AI Products Developers Pricing Docs Resources Summit Sign in Sign Up RELEASED 🔥…" at bounding box center [353, 99] width 706 height 198
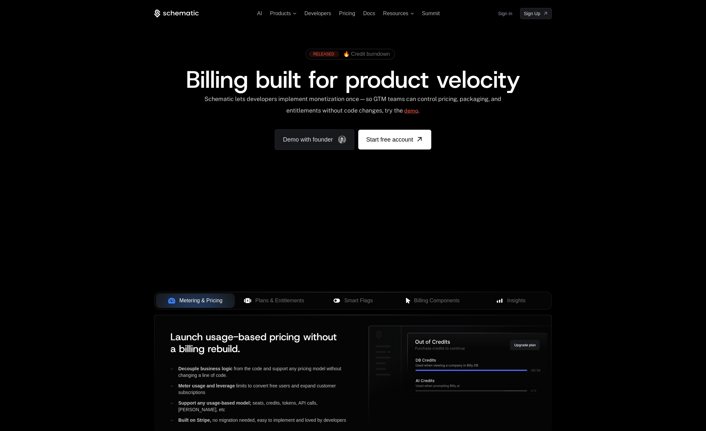
click at [418, 114] on link "demo" at bounding box center [411, 111] width 14 height 16
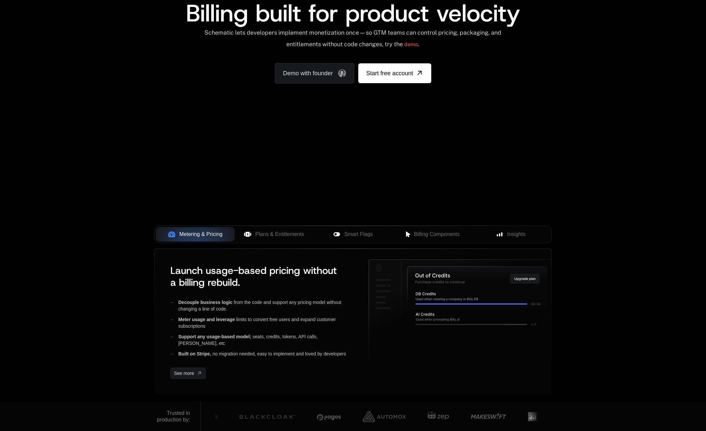
scroll to position [75, 0]
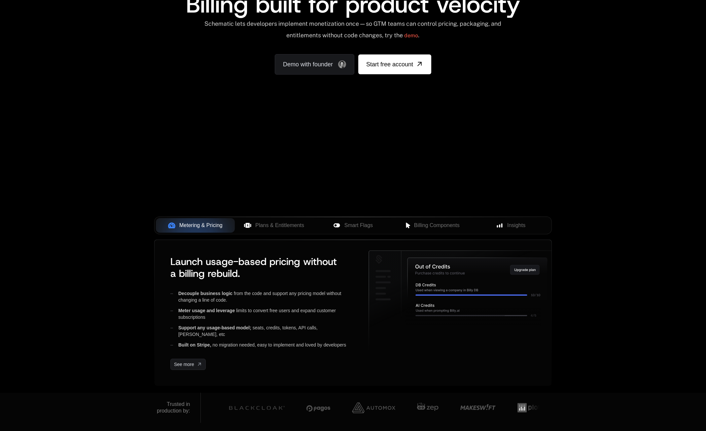
click at [270, 217] on div at bounding box center [353, 217] width 397 height 0
click at [277, 226] on span "Plans & Entitlements" at bounding box center [279, 226] width 49 height 8
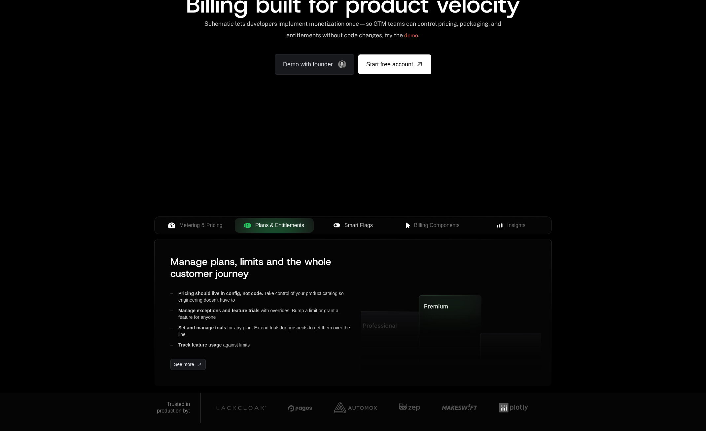
click at [369, 228] on span "Smart Flags" at bounding box center [359, 226] width 28 height 8
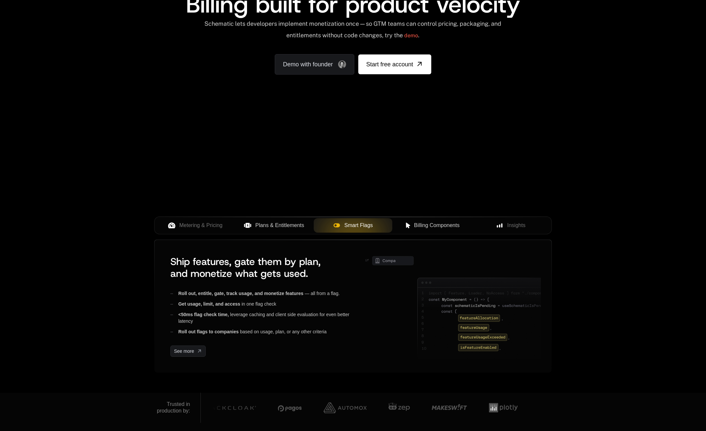
click at [428, 228] on span "Billing Components" at bounding box center [437, 226] width 46 height 8
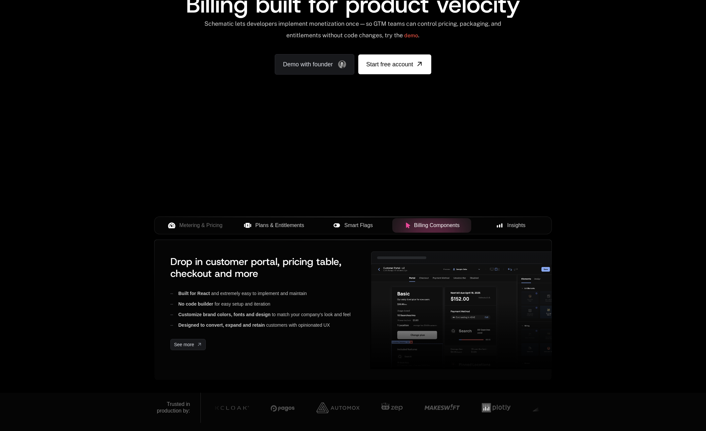
click at [510, 223] on span "Insights" at bounding box center [516, 226] width 18 height 8
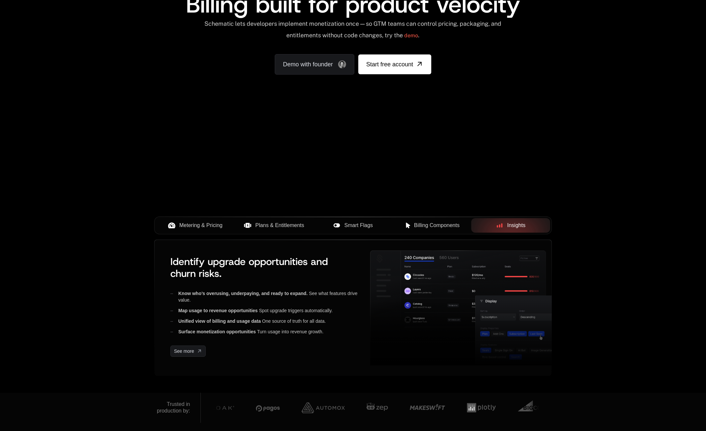
click at [194, 225] on span "Metering & Pricing" at bounding box center [200, 226] width 43 height 8
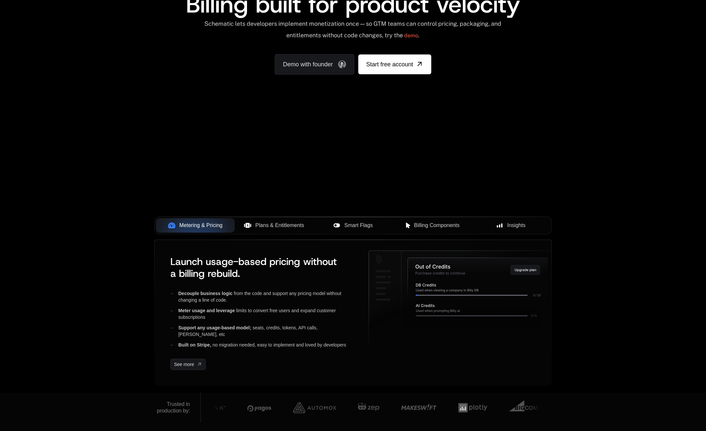
click at [285, 225] on span "Plans & Entitlements" at bounding box center [279, 226] width 49 height 8
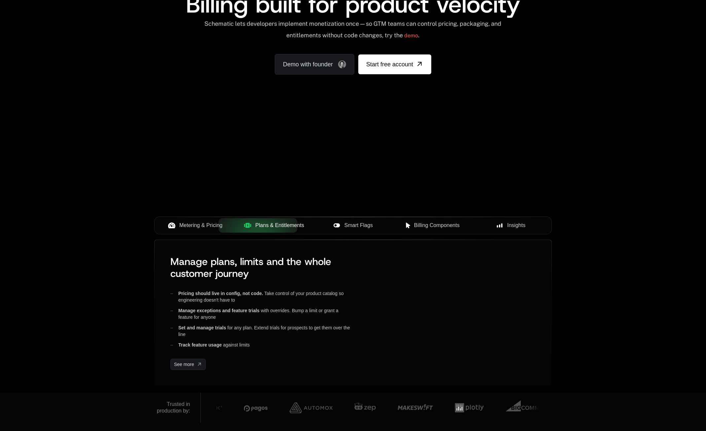
click at [366, 228] on span "Smart Flags" at bounding box center [359, 226] width 28 height 8
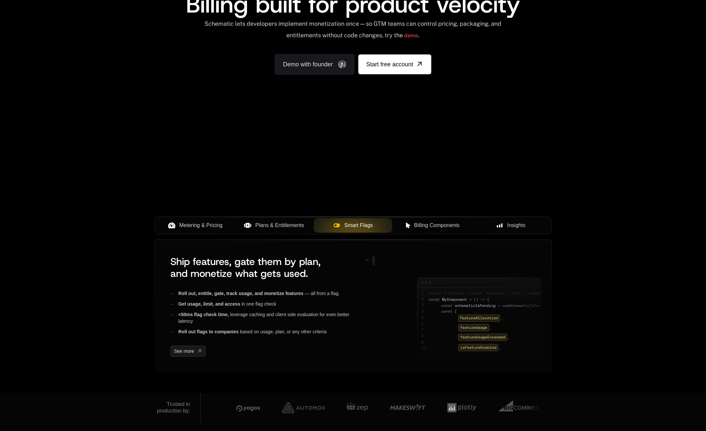
click at [455, 230] on button "Billing Components" at bounding box center [431, 225] width 79 height 15
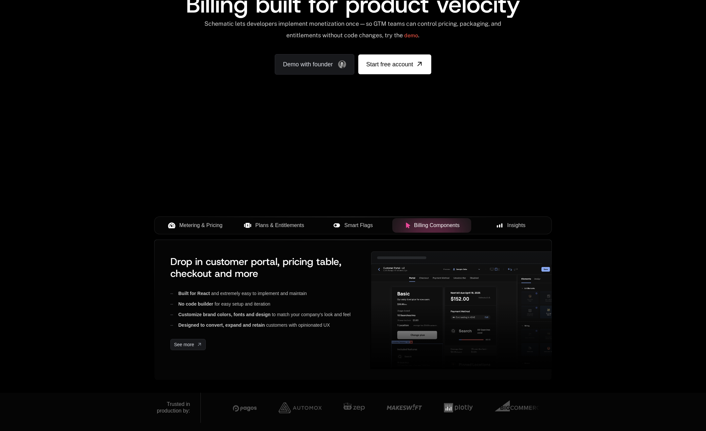
click at [536, 230] on button "Insights" at bounding box center [510, 225] width 79 height 15
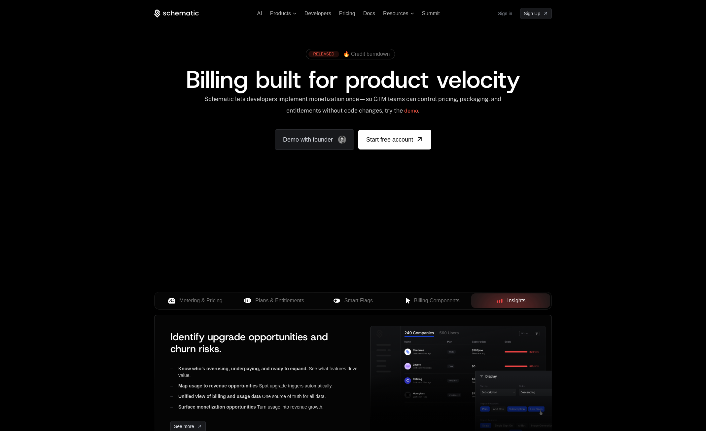
click at [356, 309] on div "Metering & Pricing Plans & Entitlements Smart Flags Billing Components Insights" at bounding box center [353, 301] width 398 height 18
click at [355, 302] on span "Smart Flags" at bounding box center [359, 301] width 28 height 8
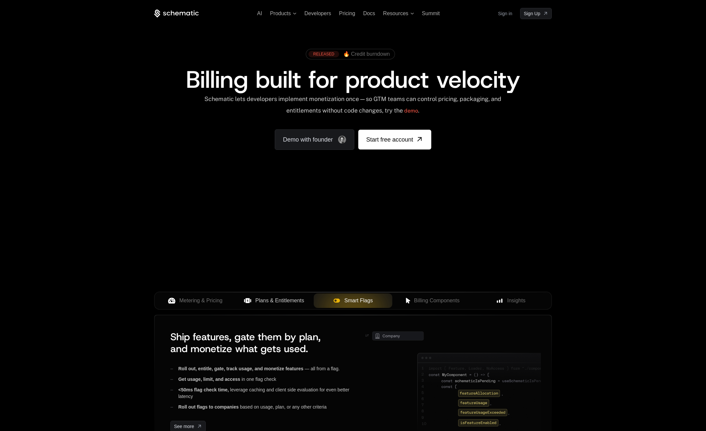
click at [289, 295] on button "Plans & Entitlements" at bounding box center [274, 301] width 79 height 15
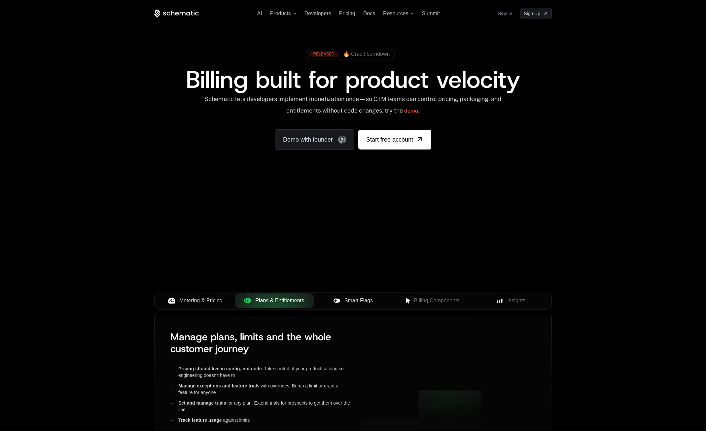
click at [211, 304] on span "Metering & Pricing" at bounding box center [200, 301] width 43 height 8
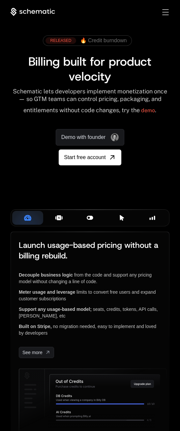
click at [65, 222] on div "Plans & Entitlements" at bounding box center [59, 217] width 20 height 7
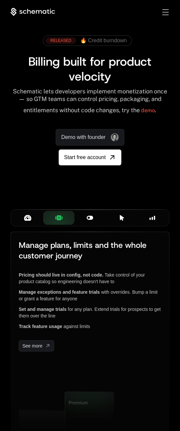
click at [86, 222] on div "Smart Flags" at bounding box center [90, 217] width 20 height 7
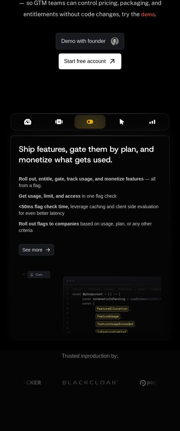
scroll to position [113, 0]
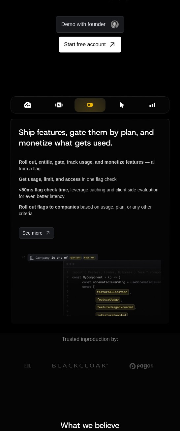
click at [119, 114] on div "Metering & Pricing Plans & Entitlements Smart Flags Billing Components Insights" at bounding box center [90, 104] width 159 height 17
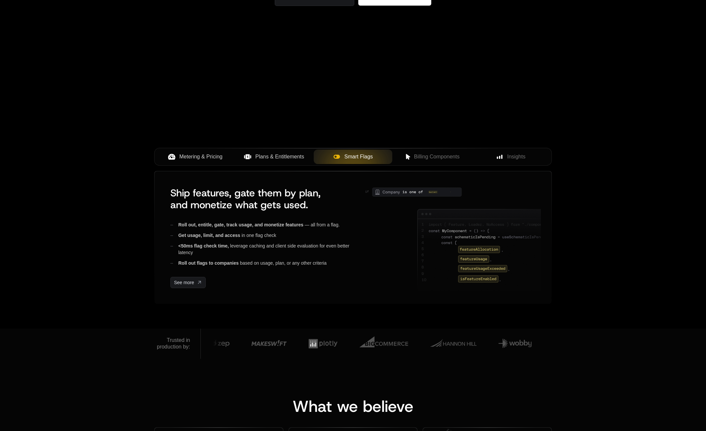
scroll to position [0, 0]
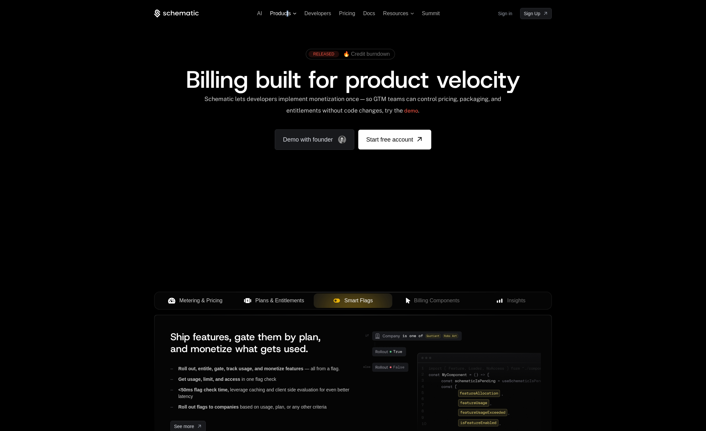
click at [289, 11] on span "Products" at bounding box center [280, 14] width 21 height 6
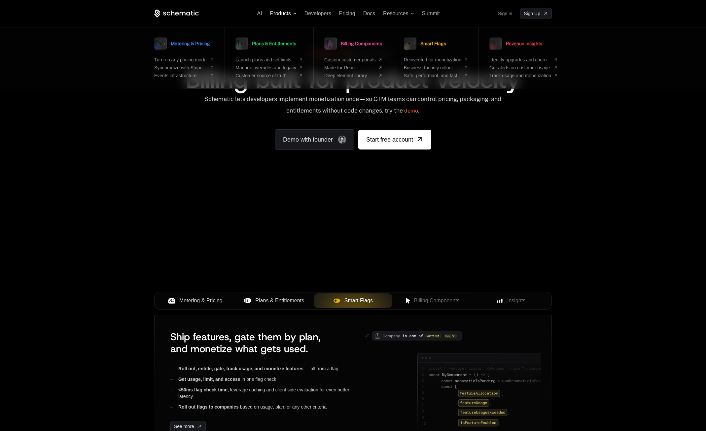
click at [292, 15] on span "Products" at bounding box center [283, 14] width 26 height 6
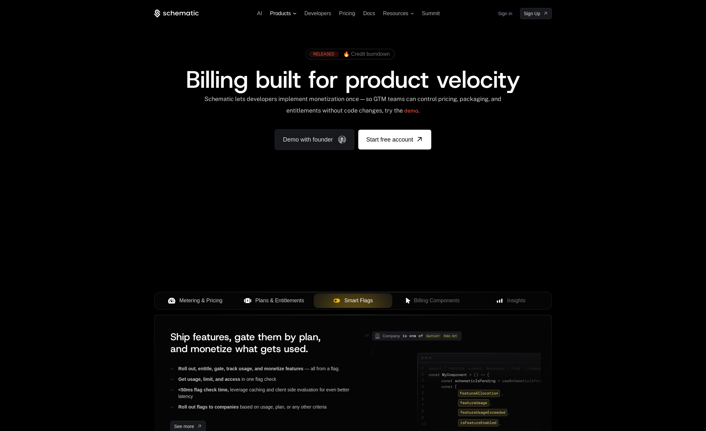
click at [291, 15] on span "Products" at bounding box center [280, 14] width 21 height 6
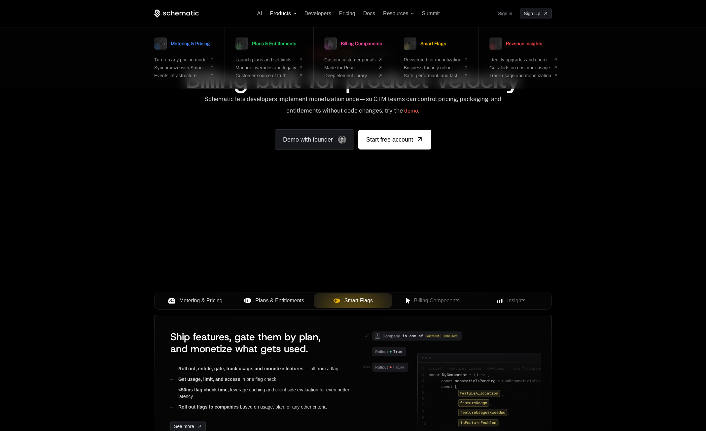
click at [291, 15] on span "Products" at bounding box center [280, 14] width 21 height 6
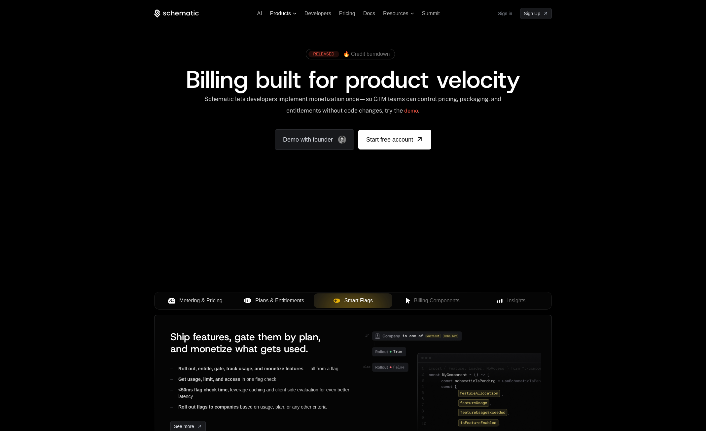
click at [291, 15] on span "Products" at bounding box center [280, 14] width 21 height 6
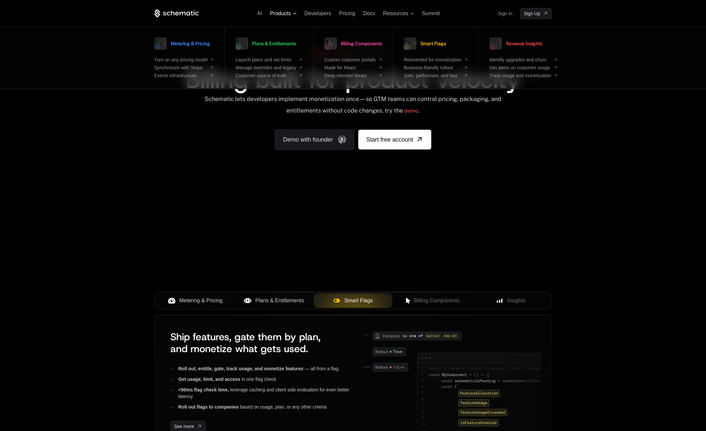
click at [291, 15] on span "Products" at bounding box center [280, 14] width 21 height 6
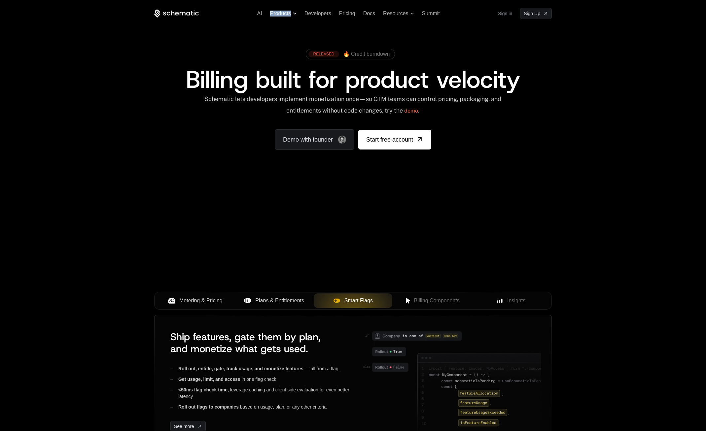
click at [291, 15] on span "Products" at bounding box center [280, 14] width 21 height 6
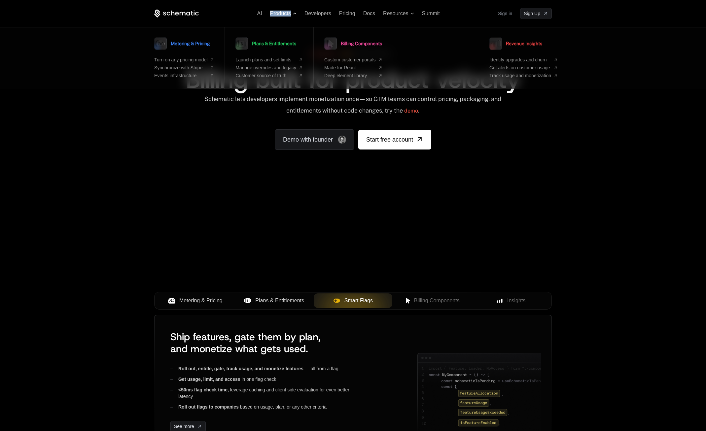
click at [291, 15] on span "Products" at bounding box center [280, 14] width 21 height 6
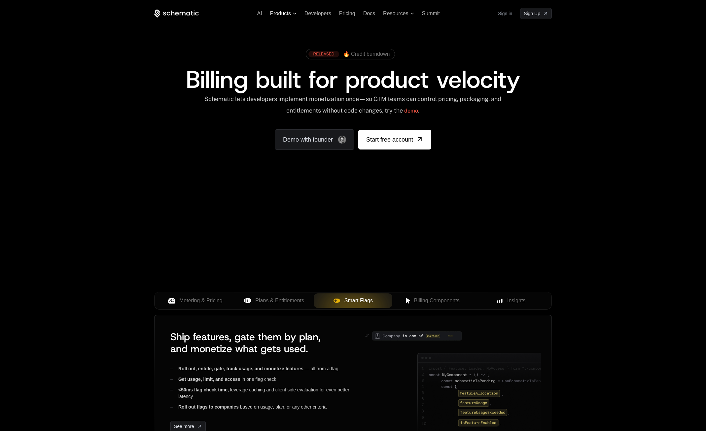
click at [291, 11] on span "Products" at bounding box center [280, 14] width 21 height 6
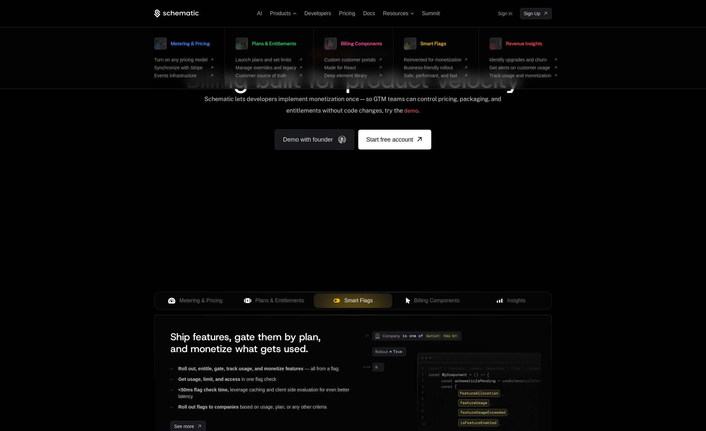
click at [182, 49] on link "Metering & Pricing" at bounding box center [182, 43] width 56 height 17
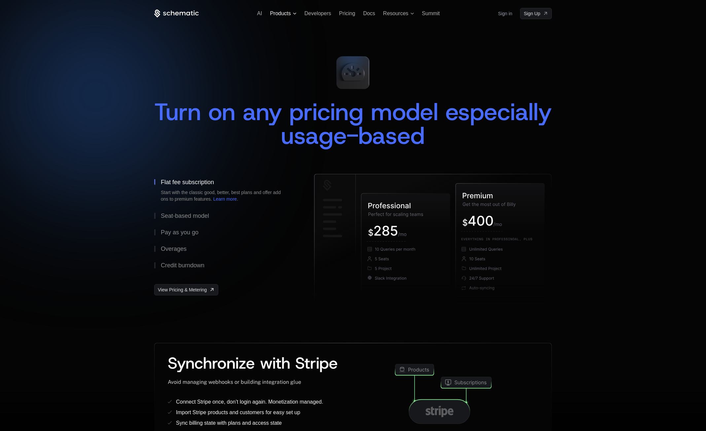
click at [289, 16] on span "Products" at bounding box center [280, 14] width 21 height 6
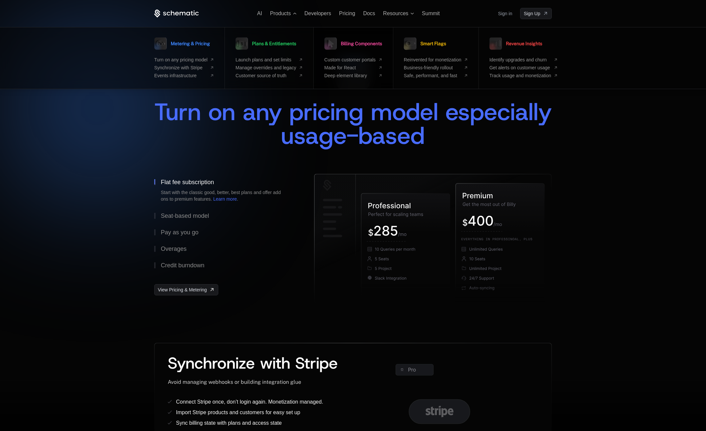
click at [346, 45] on span "Billing Components" at bounding box center [361, 43] width 41 height 5
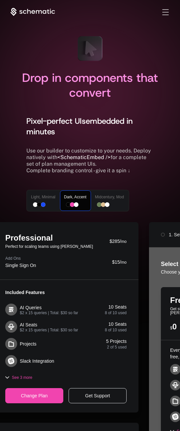
click at [164, 10] on div "Toggle menu" at bounding box center [166, 12] width 6 height 6
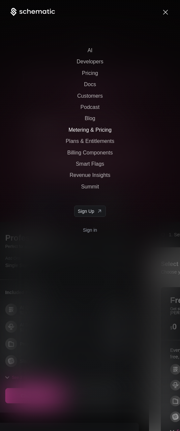
click at [90, 131] on span "Metering & Pricing" at bounding box center [90, 130] width 43 height 6
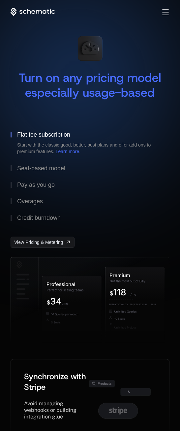
click at [164, 15] on div "Toggle menu" at bounding box center [166, 12] width 6 height 6
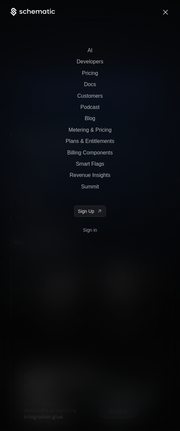
click at [108, 149] on ul "AI Developers Pricing Docs Customers Podcast Blog Metering & Pricing Plans & En…" at bounding box center [90, 119] width 159 height 142
click at [110, 151] on ul "AI Developers Pricing Docs Customers Podcast Blog Metering & Pricing Plans & En…" at bounding box center [90, 119] width 159 height 142
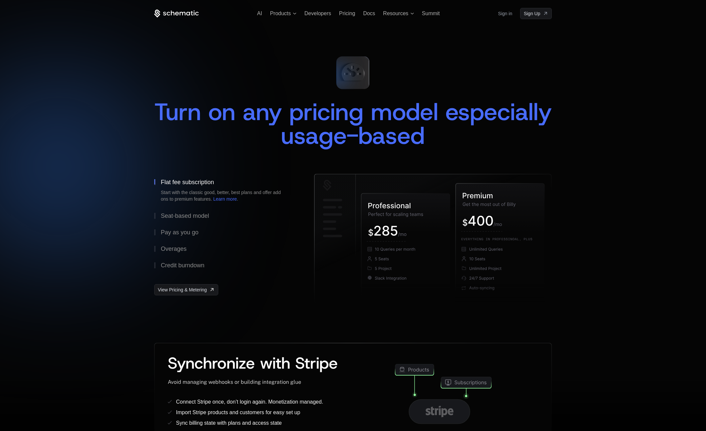
click at [167, 16] on icon at bounding box center [176, 14] width 45 height 8
